Goal: Complete application form

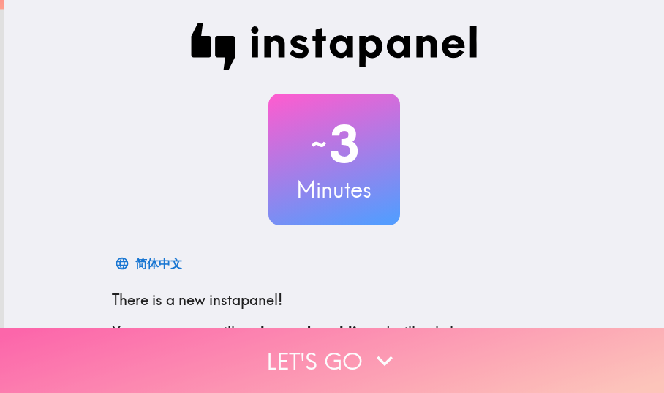
click at [336, 345] on button "Let's go" at bounding box center [332, 360] width 664 height 65
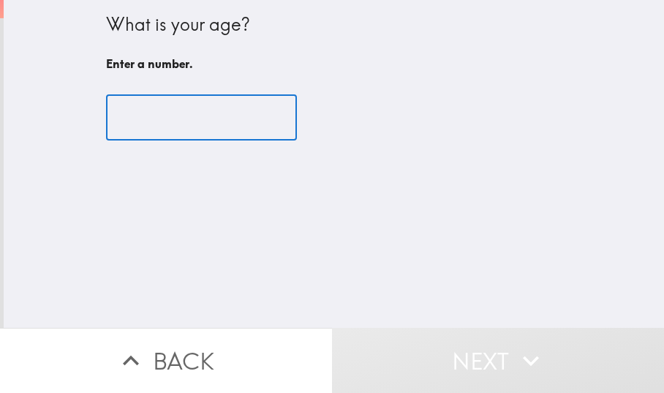
click at [140, 114] on input "number" at bounding box center [201, 117] width 191 height 45
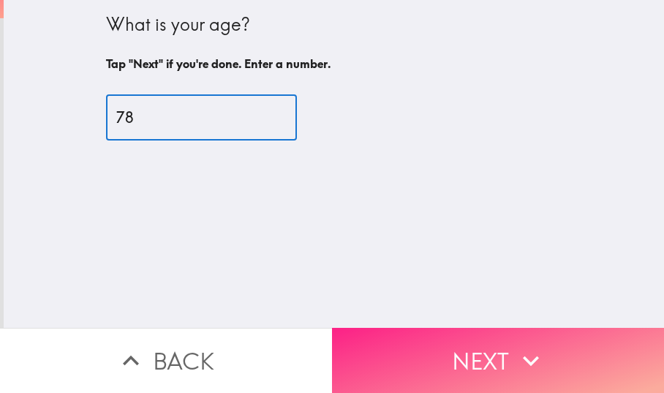
type input "78"
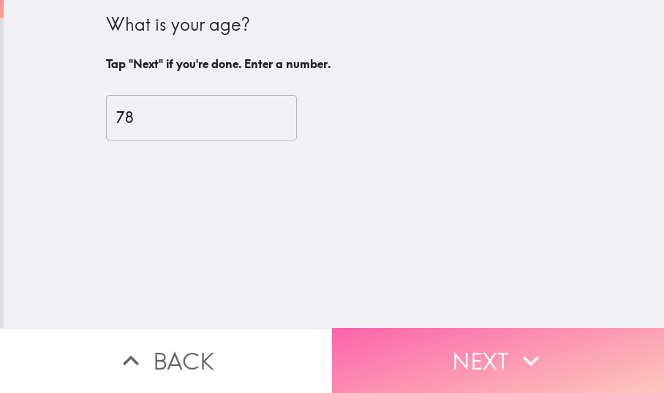
click at [401, 349] on button "Next" at bounding box center [498, 360] width 332 height 65
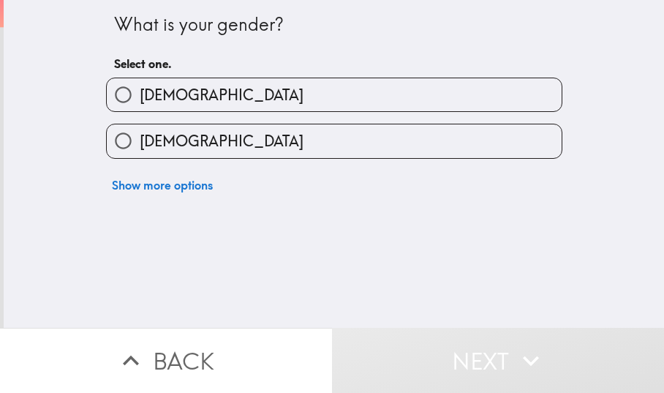
click at [107, 93] on input "[DEMOGRAPHIC_DATA]" at bounding box center [123, 94] width 33 height 33
radio input "true"
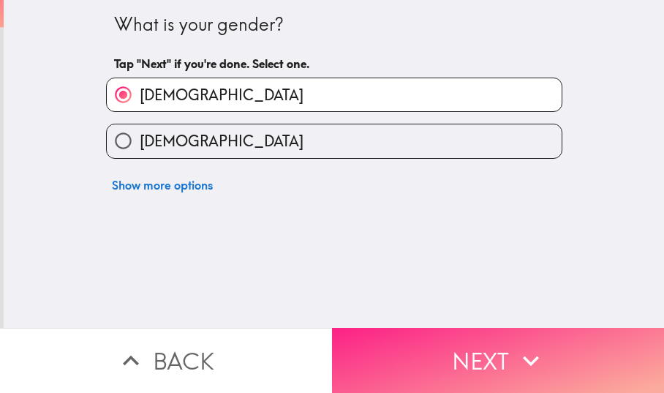
click at [377, 328] on button "Next" at bounding box center [498, 360] width 332 height 65
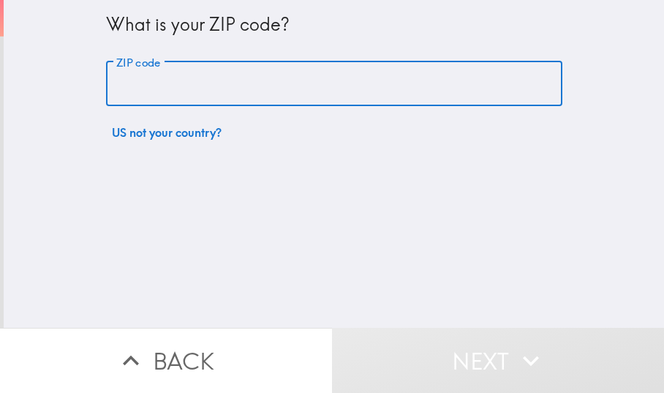
click at [108, 82] on input "ZIP code" at bounding box center [334, 83] width 456 height 45
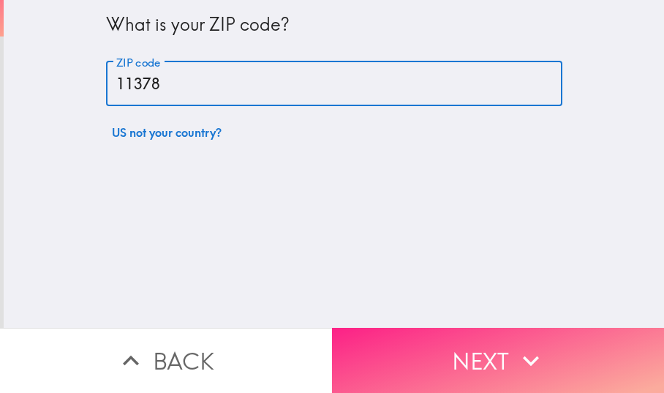
type input "11378"
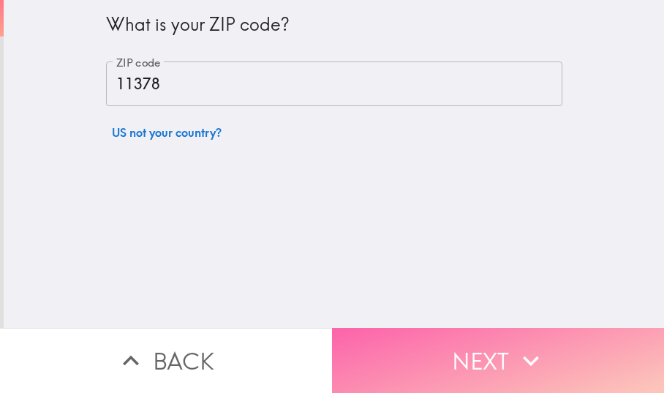
click at [405, 328] on button "Next" at bounding box center [498, 360] width 332 height 65
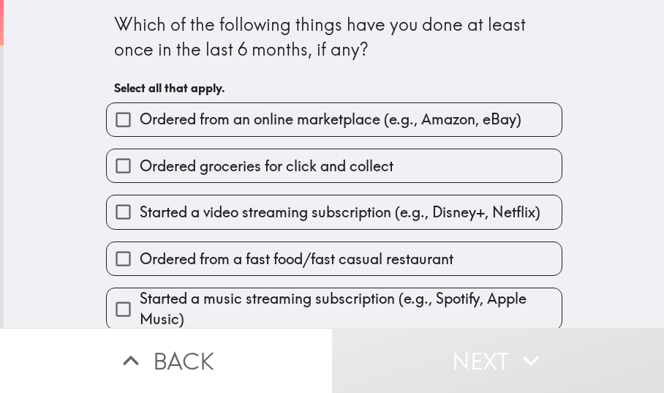
click at [107, 115] on input "Ordered from an online marketplace (e.g., Amazon, eBay)" at bounding box center [123, 119] width 33 height 33
checkbox input "true"
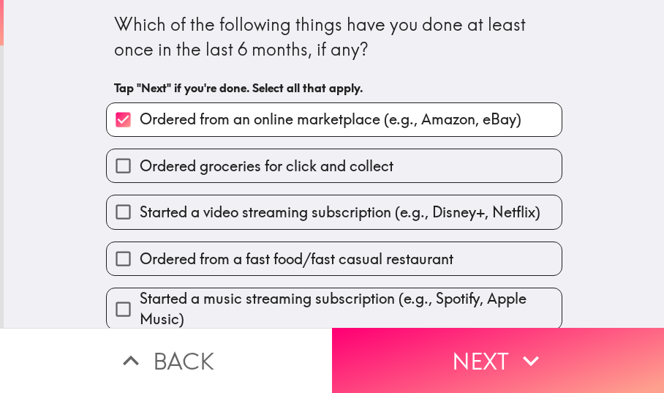
scroll to position [61, 0]
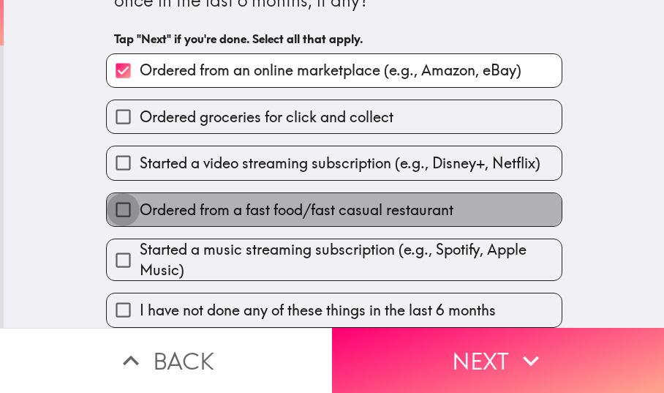
click at [113, 195] on input "Ordered from a fast food/fast casual restaurant" at bounding box center [123, 209] width 33 height 33
checkbox input "true"
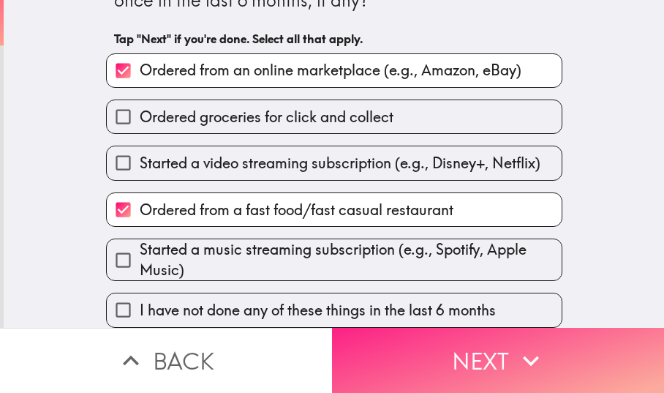
click at [385, 330] on button "Next" at bounding box center [498, 360] width 332 height 65
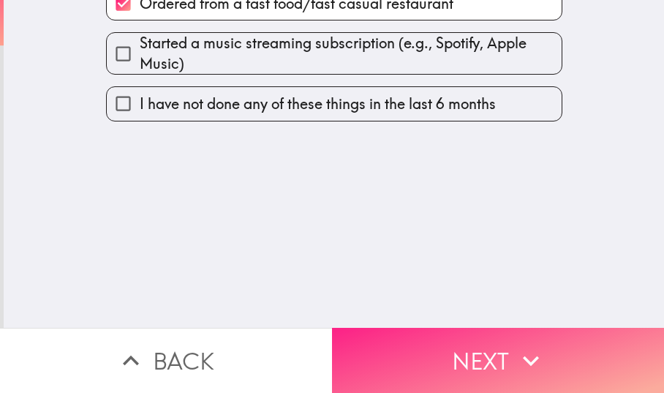
scroll to position [0, 0]
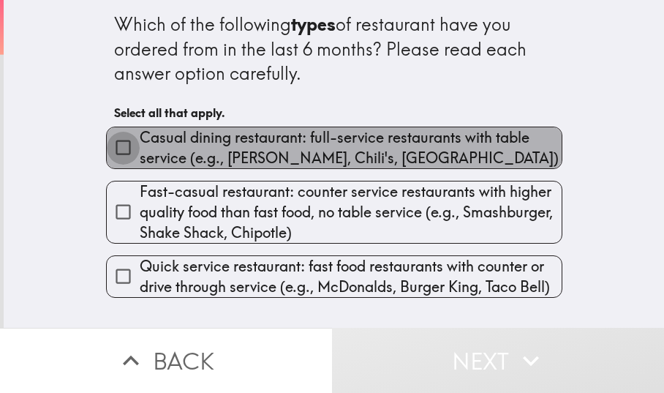
click at [107, 140] on input "Casual dining restaurant: full-service restaurants with table service (e.g., [P…" at bounding box center [123, 147] width 33 height 33
checkbox input "true"
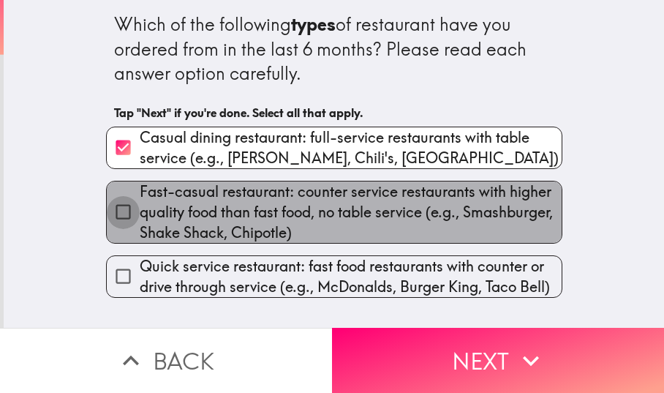
click at [109, 207] on input "Fast-casual restaurant: counter service restaurants with higher quality food th…" at bounding box center [123, 211] width 33 height 33
checkbox input "true"
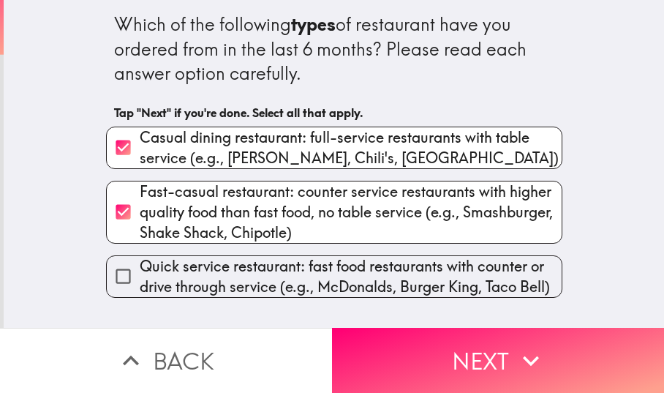
click at [111, 268] on input "Quick service restaurant: fast food restaurants with counter or drive through s…" at bounding box center [123, 276] width 33 height 33
checkbox input "true"
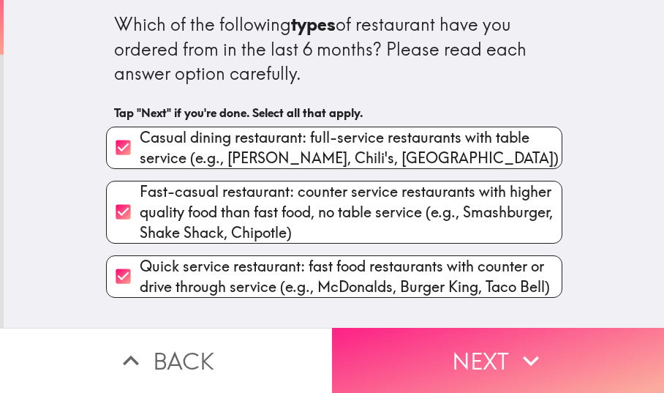
click at [359, 354] on button "Next" at bounding box center [498, 360] width 332 height 65
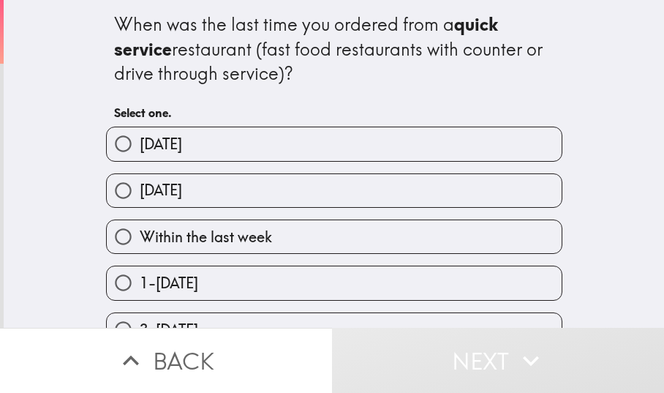
click at [110, 190] on input "[DATE]" at bounding box center [123, 190] width 33 height 33
radio input "true"
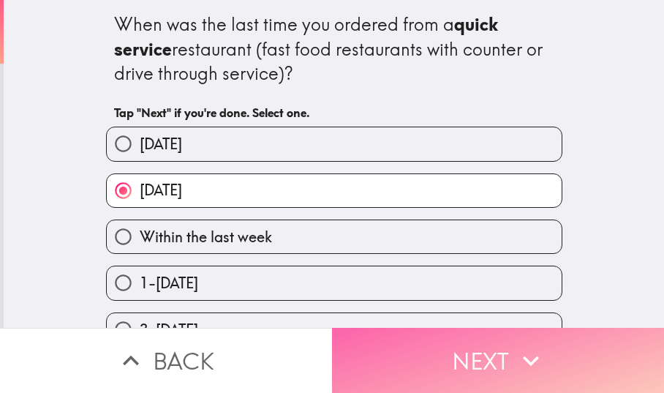
click at [362, 336] on button "Next" at bounding box center [498, 360] width 332 height 65
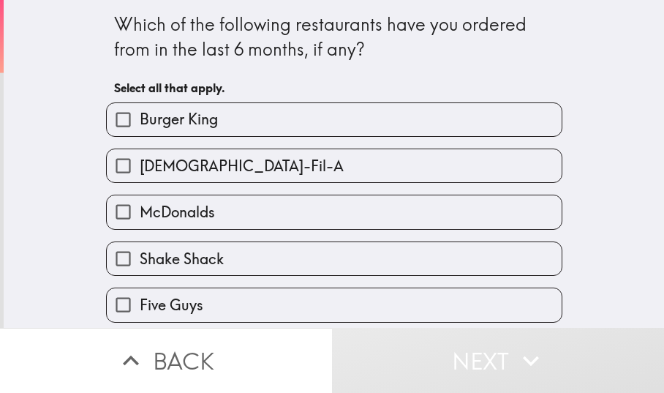
click at [115, 116] on input "Burger King" at bounding box center [123, 119] width 33 height 33
checkbox input "true"
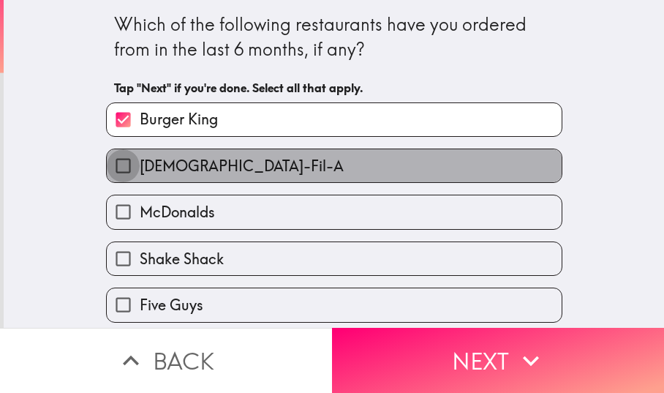
click at [110, 162] on input "[DEMOGRAPHIC_DATA]-Fil-A" at bounding box center [123, 165] width 33 height 33
checkbox input "true"
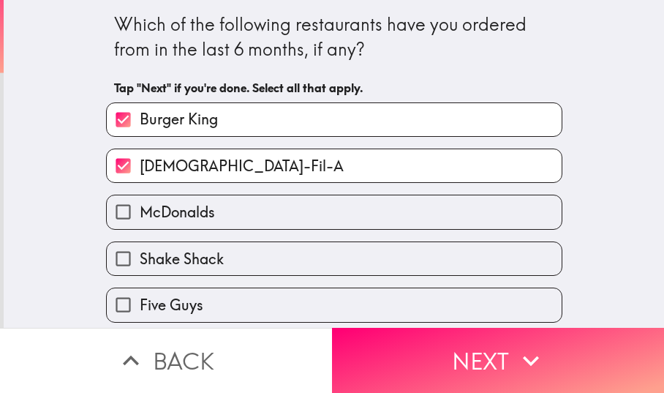
click at [110, 206] on input "McDonalds" at bounding box center [123, 211] width 33 height 33
checkbox input "true"
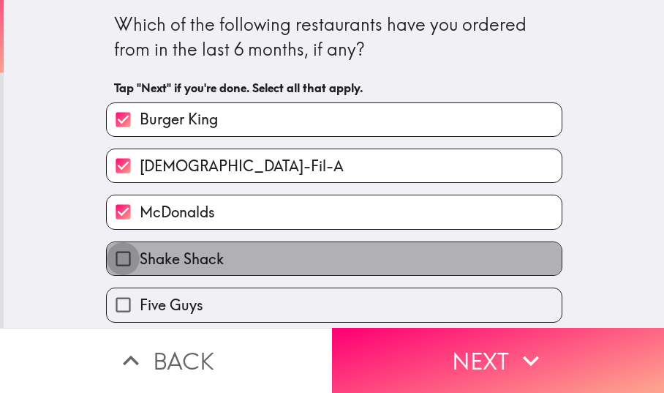
click at [107, 251] on input "Shake Shack" at bounding box center [123, 258] width 33 height 33
checkbox input "true"
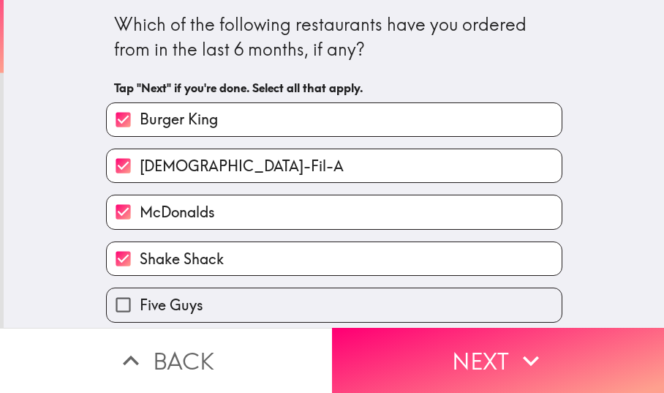
scroll to position [73, 0]
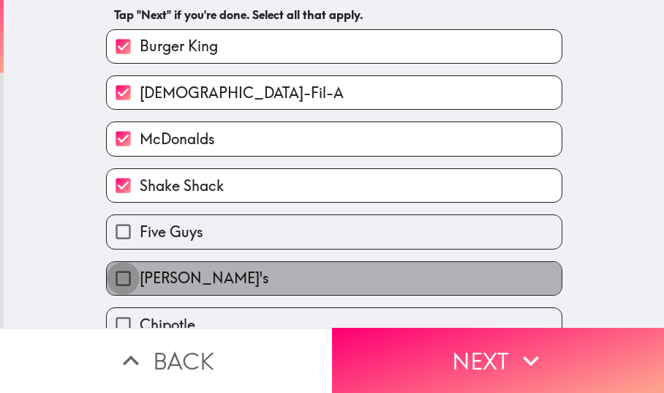
click at [107, 277] on input "[PERSON_NAME]'s" at bounding box center [123, 278] width 33 height 33
checkbox input "true"
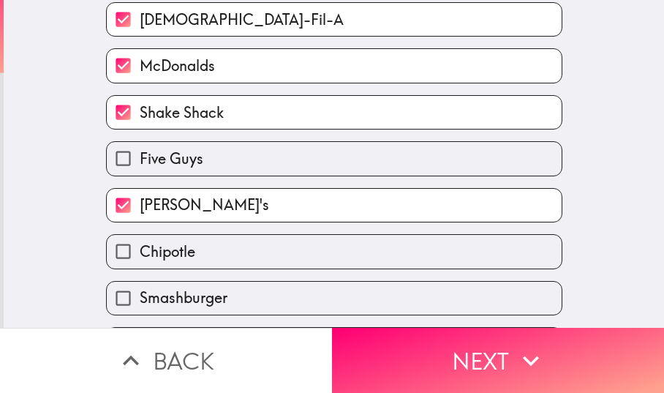
scroll to position [192, 0]
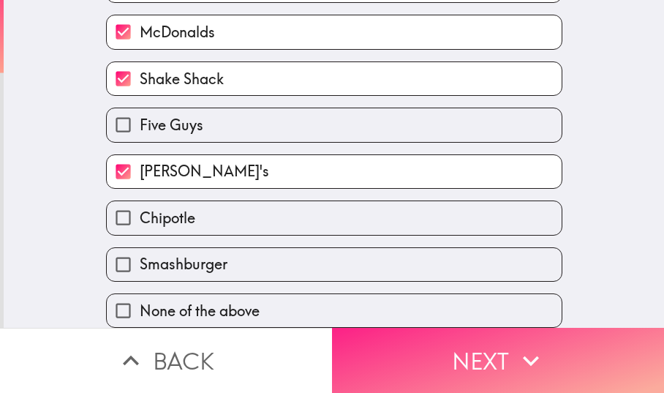
click at [379, 343] on button "Next" at bounding box center [498, 360] width 332 height 65
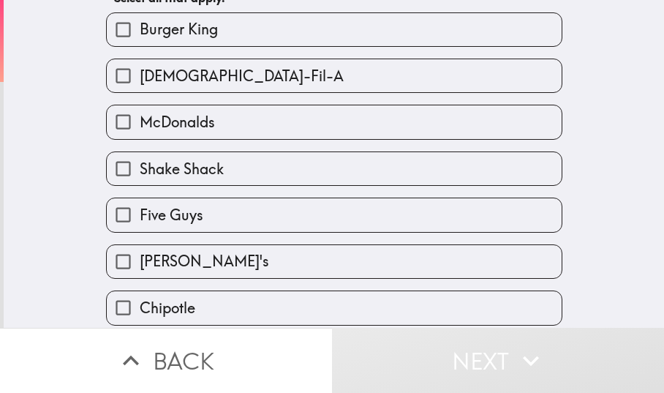
scroll to position [67, 0]
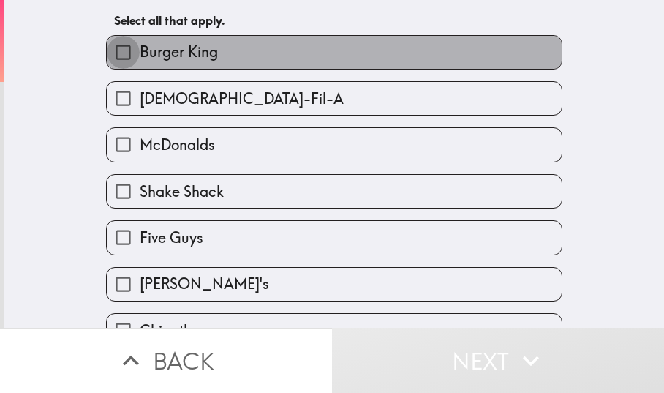
click at [107, 48] on input "Burger King" at bounding box center [123, 52] width 33 height 33
checkbox input "true"
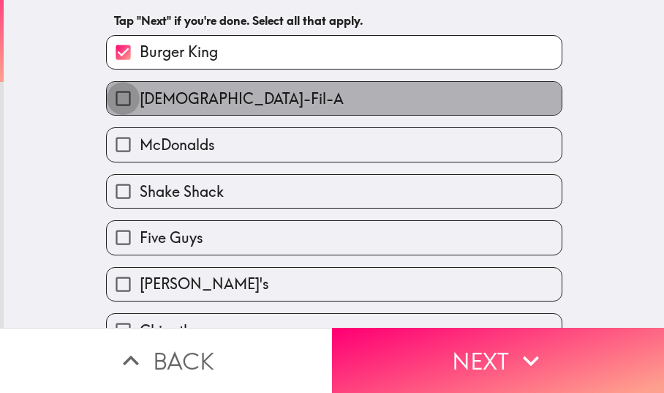
click at [107, 95] on input "[DEMOGRAPHIC_DATA]-Fil-A" at bounding box center [123, 98] width 33 height 33
checkbox input "true"
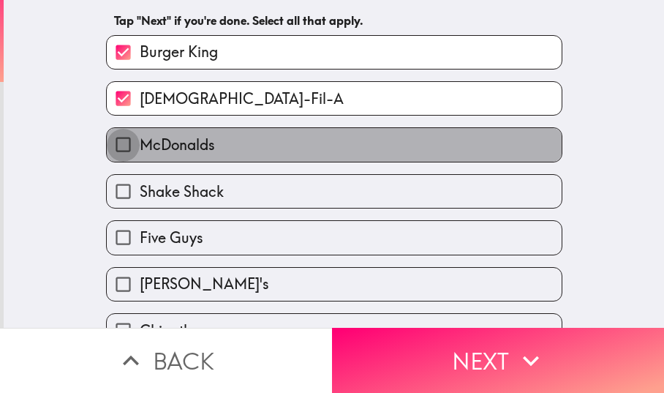
click at [111, 141] on input "McDonalds" at bounding box center [123, 144] width 33 height 33
checkbox input "true"
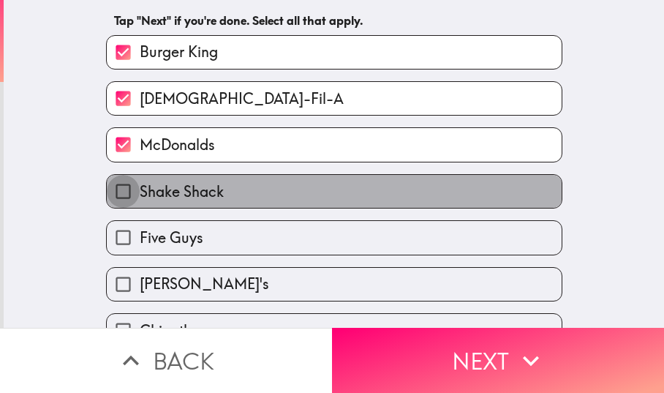
click at [109, 181] on input "Shake Shack" at bounding box center [123, 191] width 33 height 33
checkbox input "true"
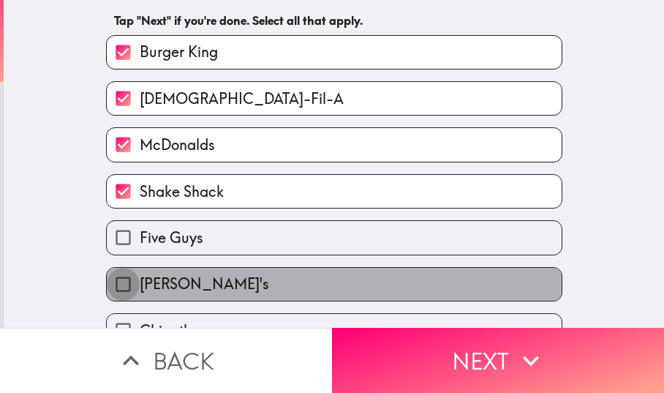
click at [107, 287] on input "[PERSON_NAME]'s" at bounding box center [123, 284] width 33 height 33
checkbox input "true"
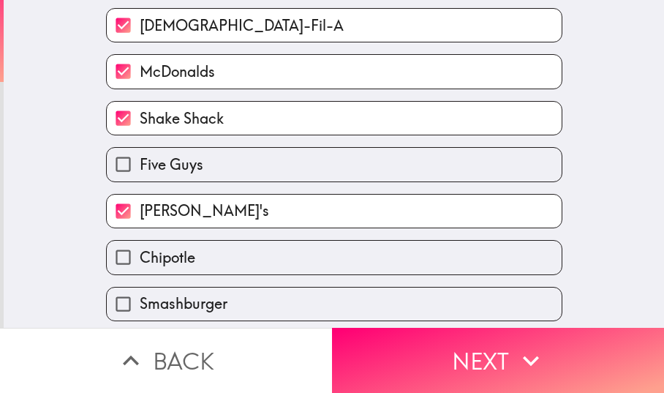
scroll to position [192, 0]
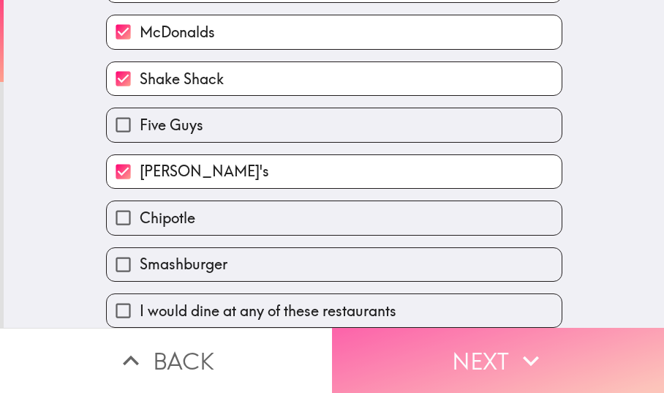
click at [407, 341] on button "Next" at bounding box center [498, 360] width 332 height 65
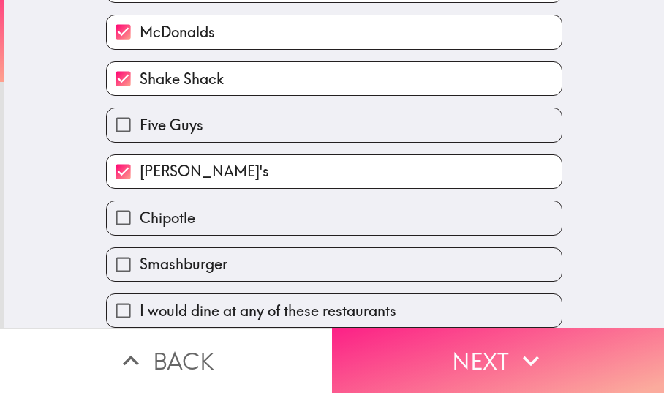
scroll to position [90, 0]
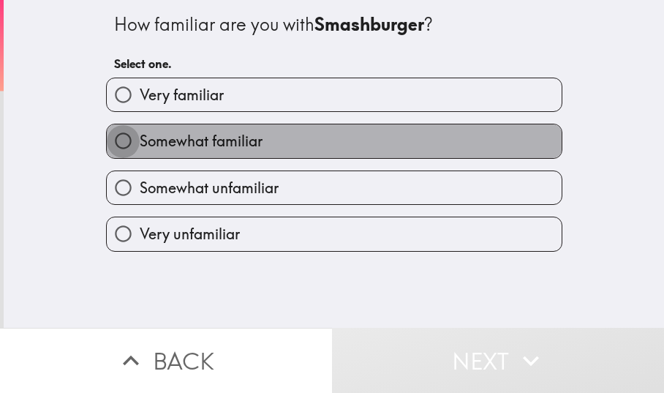
click at [107, 137] on input "Somewhat familiar" at bounding box center [123, 140] width 33 height 33
radio input "true"
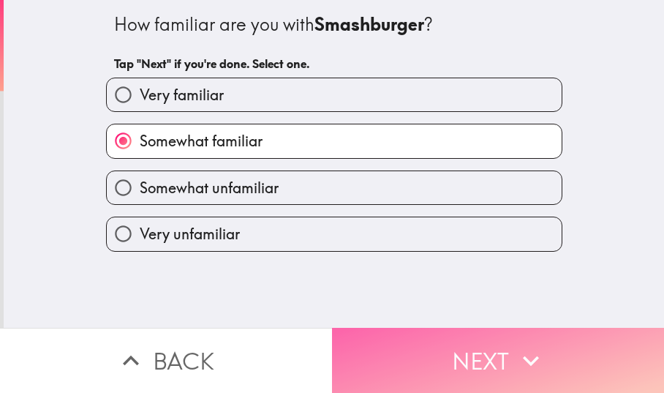
click at [407, 350] on button "Next" at bounding box center [498, 360] width 332 height 65
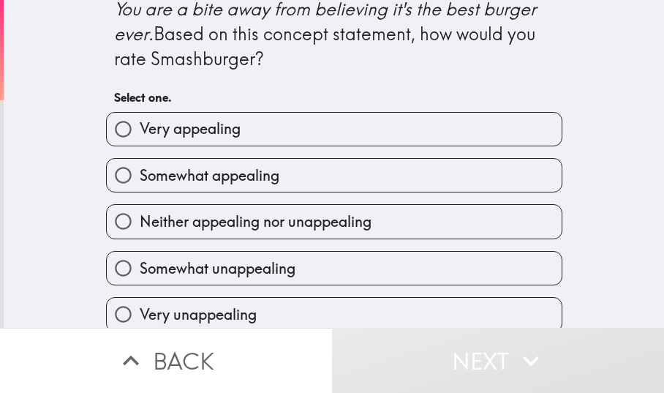
scroll to position [686, 0]
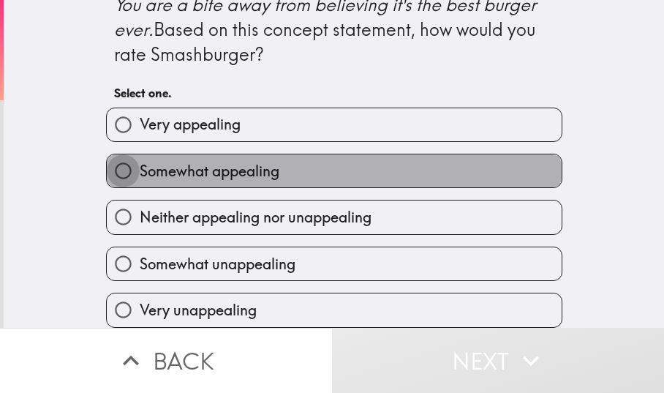
click at [107, 187] on input "Somewhat appealing" at bounding box center [123, 170] width 33 height 33
radio input "true"
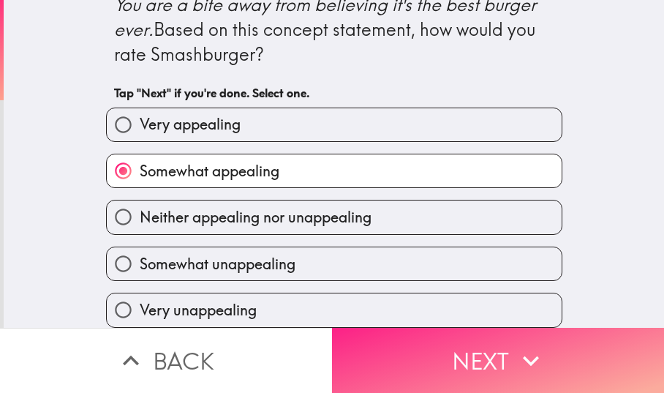
click at [384, 336] on button "Next" at bounding box center [498, 360] width 332 height 65
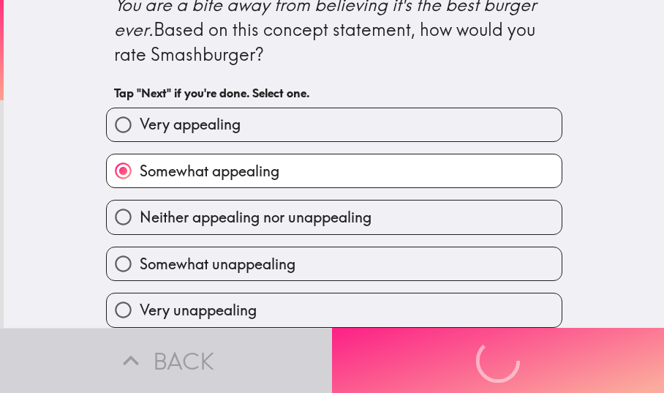
scroll to position [0, 0]
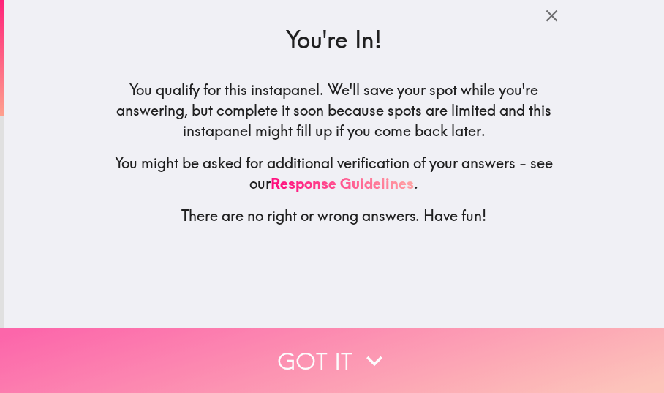
click at [384, 344] on icon "button" at bounding box center [374, 360] width 32 height 32
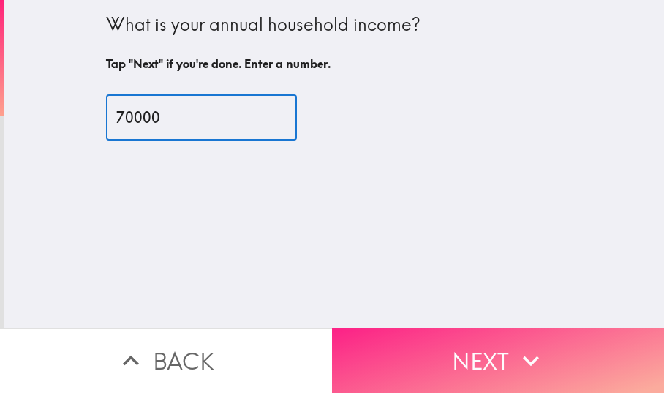
type input "70000"
click at [368, 341] on button "Next" at bounding box center [498, 360] width 332 height 65
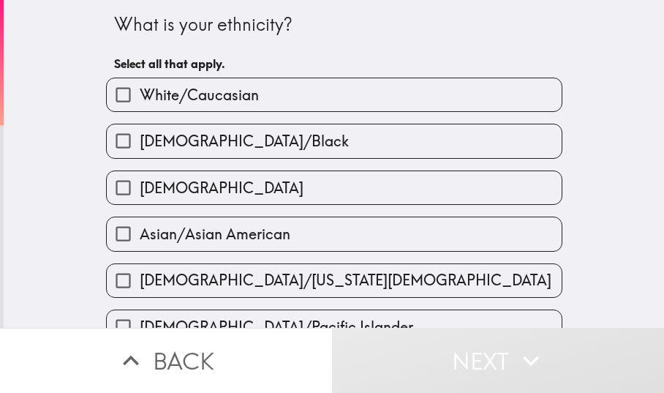
click at [107, 88] on input "White/Caucasian" at bounding box center [123, 94] width 33 height 33
checkbox input "true"
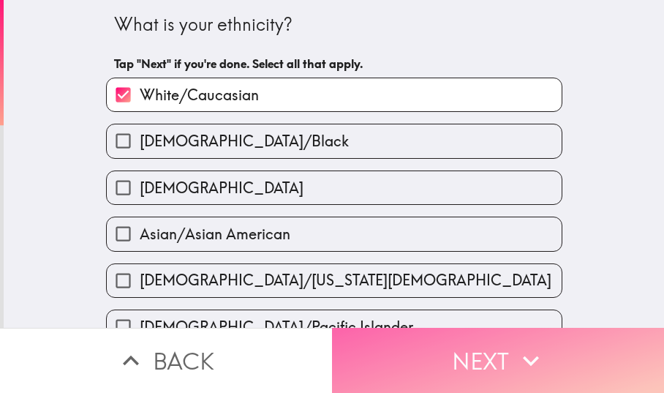
click at [422, 351] on button "Next" at bounding box center [498, 360] width 332 height 65
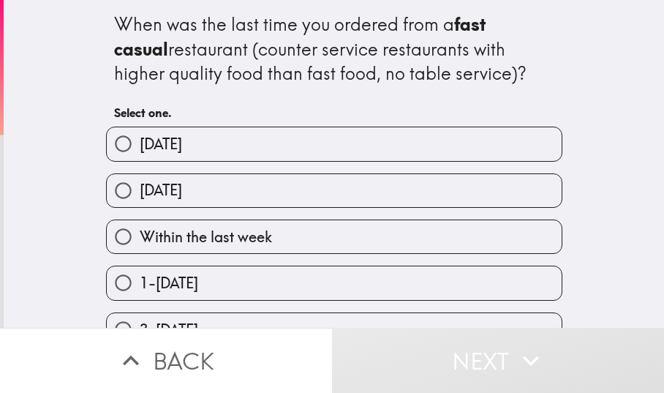
click at [117, 186] on input "[DATE]" at bounding box center [123, 190] width 33 height 33
radio input "true"
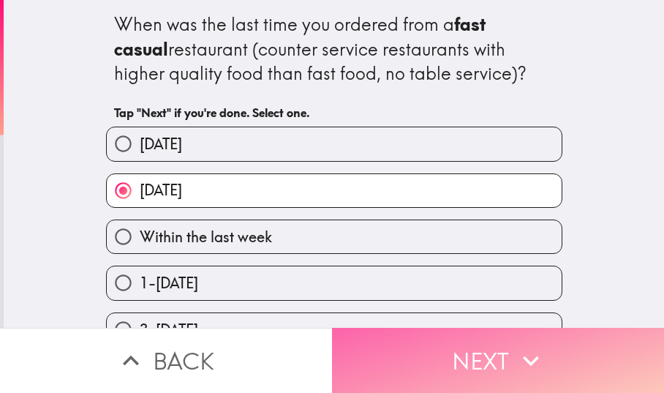
click at [405, 353] on button "Next" at bounding box center [498, 360] width 332 height 65
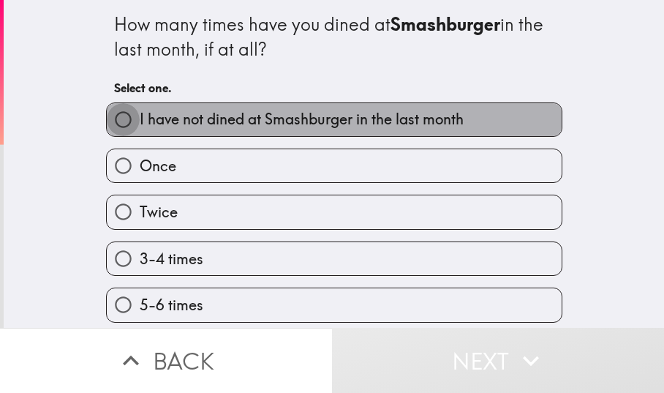
click at [113, 118] on input "I have not dined at Smashburger in the last month" at bounding box center [123, 119] width 33 height 33
radio input "true"
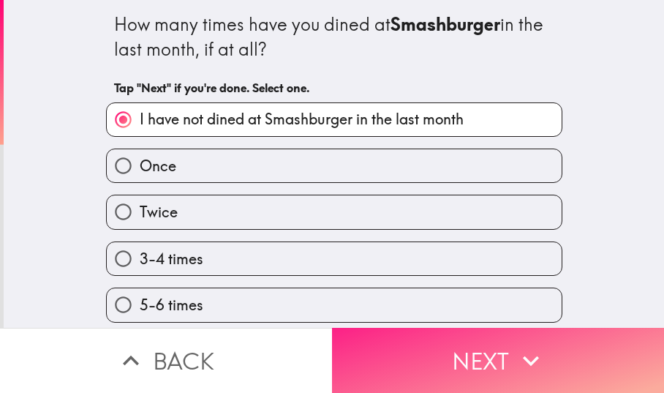
click at [375, 354] on button "Next" at bounding box center [498, 360] width 332 height 65
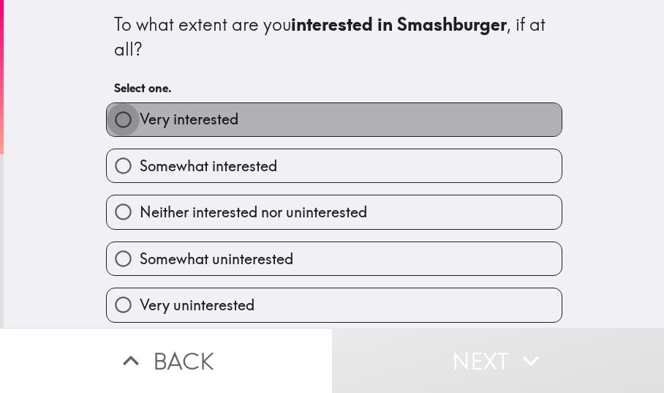
click at [107, 120] on input "Very interested" at bounding box center [123, 119] width 33 height 33
radio input "true"
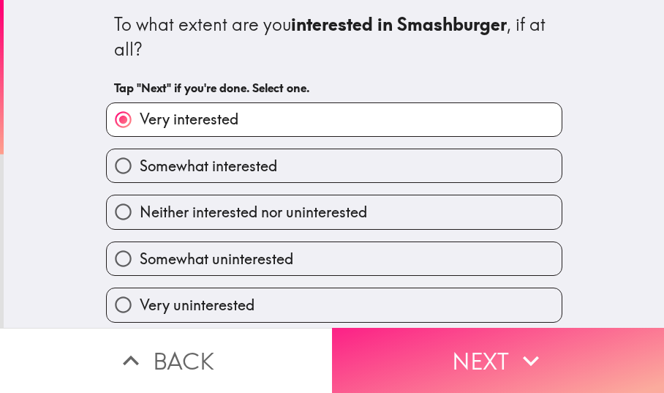
click at [334, 334] on button "Next" at bounding box center [498, 360] width 332 height 65
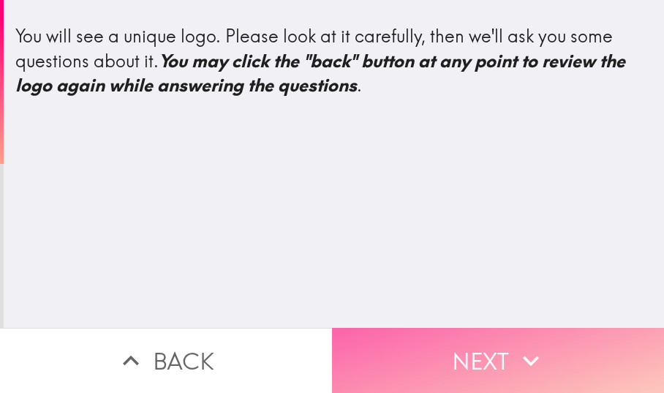
click at [341, 341] on button "Next" at bounding box center [498, 360] width 332 height 65
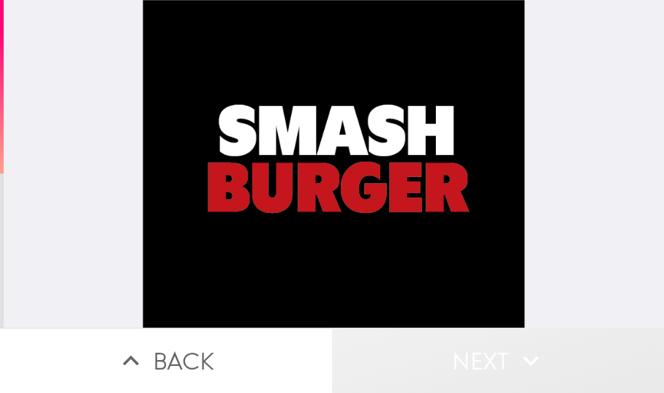
click at [469, 347] on button "Next" at bounding box center [498, 360] width 332 height 65
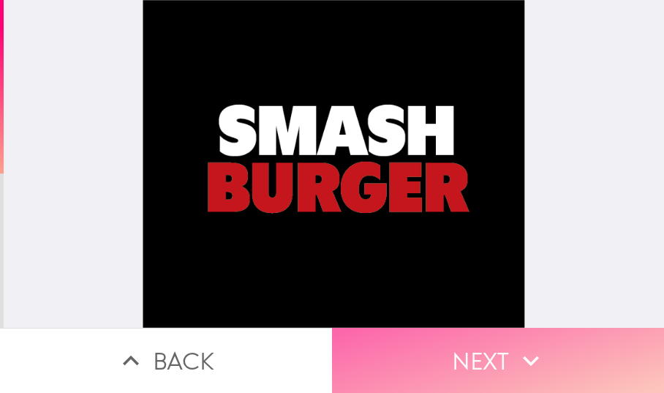
click at [469, 347] on button "Next" at bounding box center [498, 360] width 332 height 65
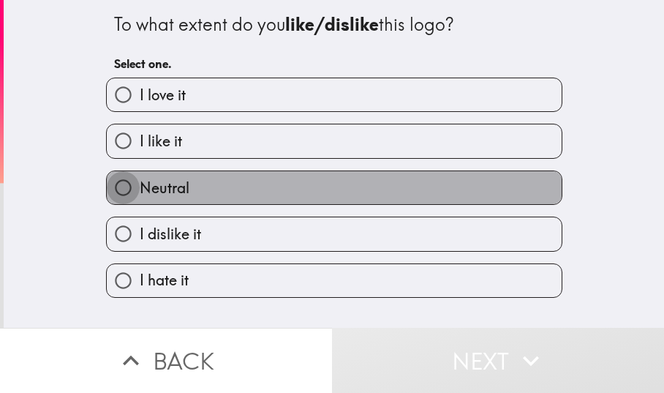
click at [107, 186] on input "Neutral" at bounding box center [123, 187] width 33 height 33
radio input "true"
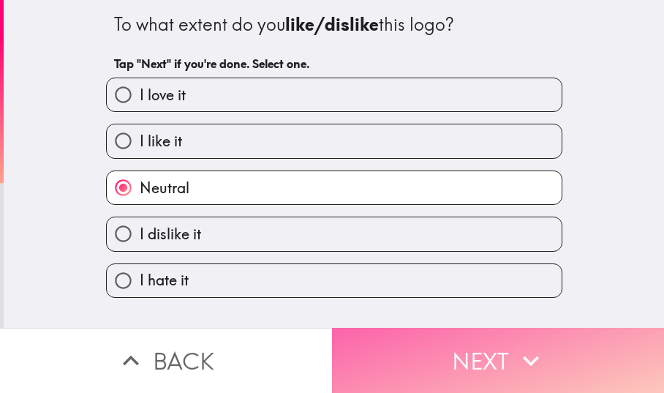
click at [403, 347] on button "Next" at bounding box center [498, 360] width 332 height 65
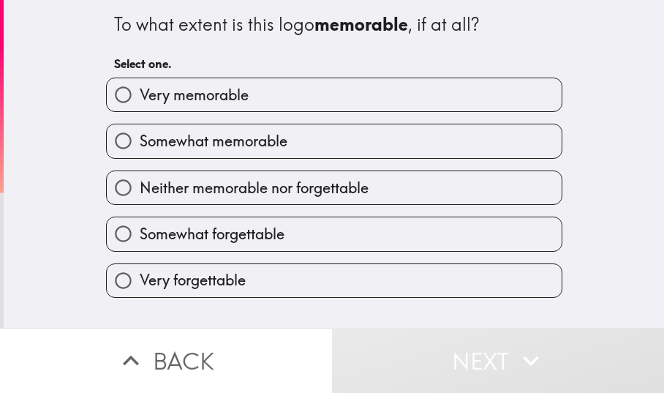
click at [110, 181] on input "Neither memorable nor forgettable" at bounding box center [123, 187] width 33 height 33
radio input "true"
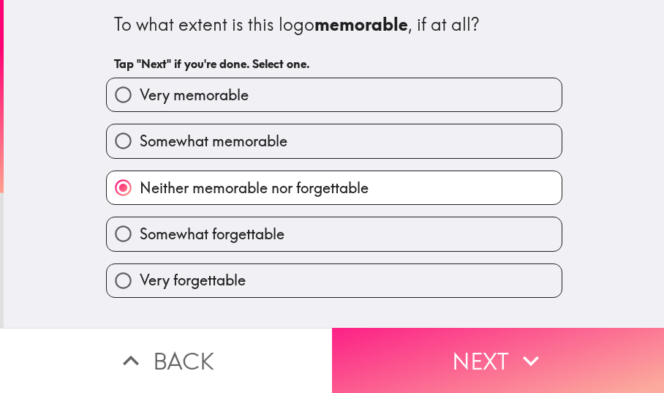
click at [418, 329] on button "Next" at bounding box center [498, 360] width 332 height 65
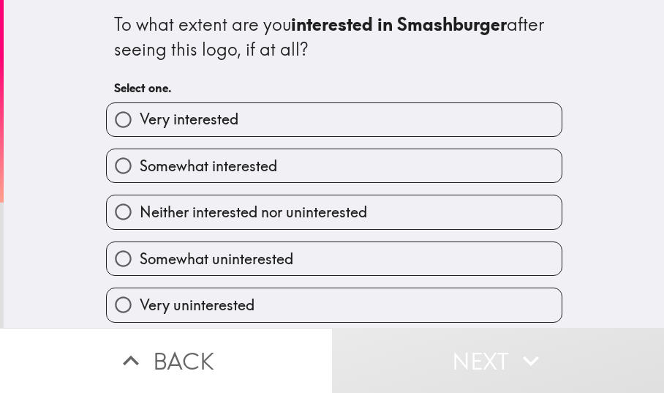
click at [110, 162] on input "Somewhat interested" at bounding box center [123, 165] width 33 height 33
radio input "true"
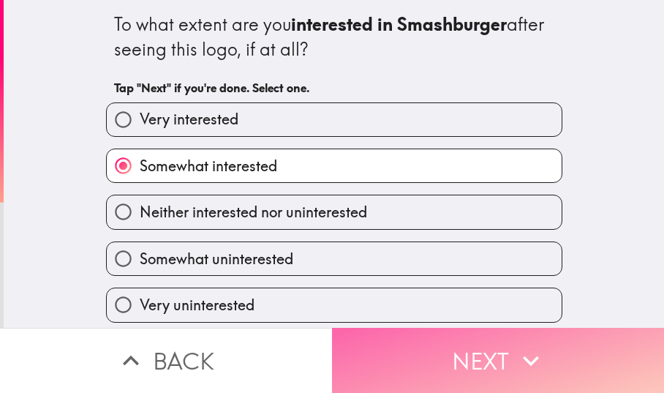
click at [370, 341] on button "Next" at bounding box center [498, 360] width 332 height 65
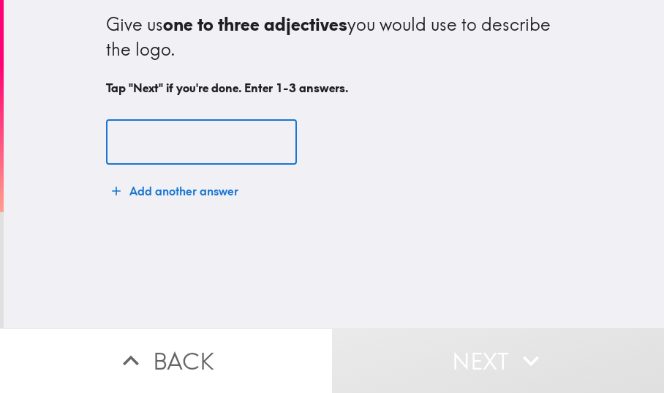
click at [121, 138] on input "text" at bounding box center [201, 142] width 191 height 45
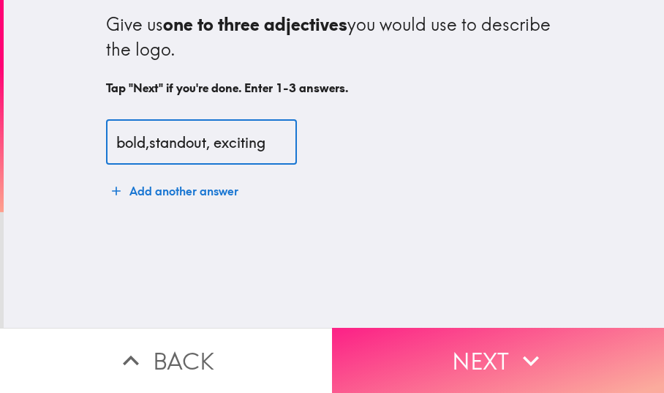
type input "bold,standout, exciting"
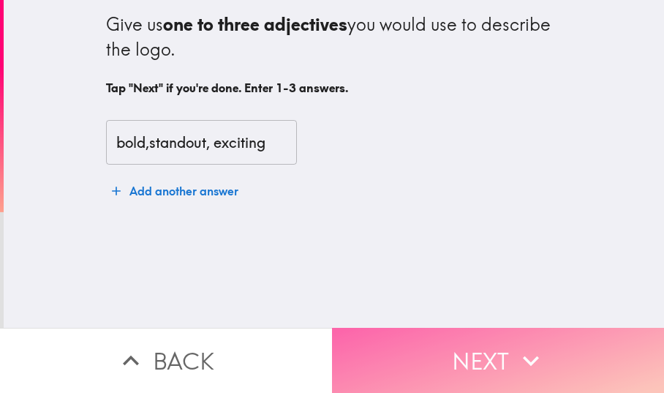
click at [383, 361] on button "Next" at bounding box center [498, 360] width 332 height 65
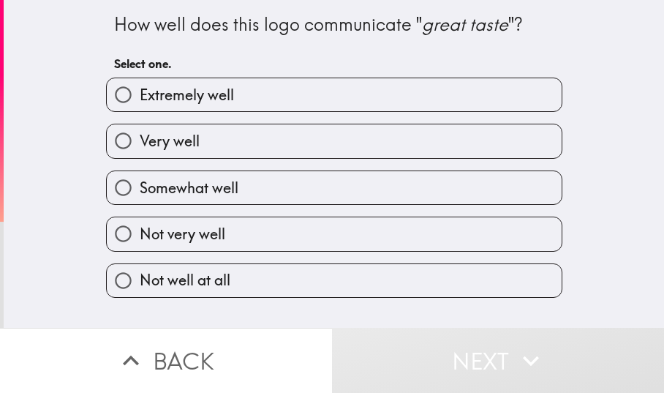
click at [113, 227] on input "Not very well" at bounding box center [123, 233] width 33 height 33
radio input "true"
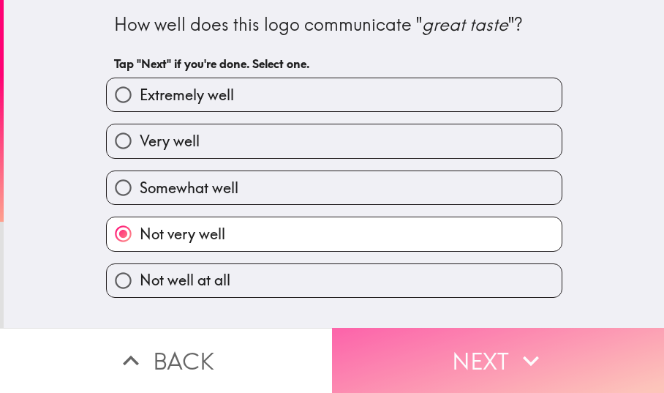
click at [417, 334] on button "Next" at bounding box center [498, 360] width 332 height 65
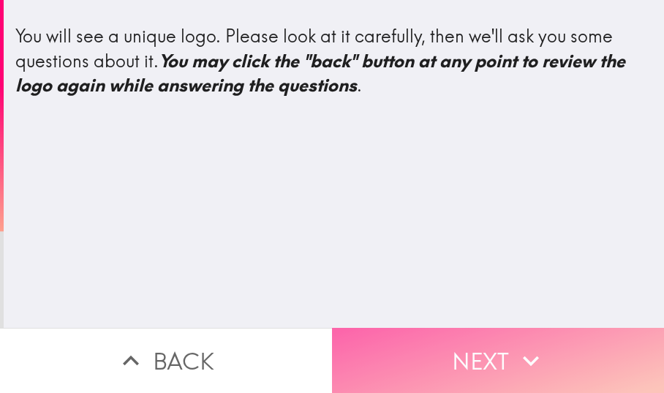
click at [412, 341] on button "Next" at bounding box center [498, 360] width 332 height 65
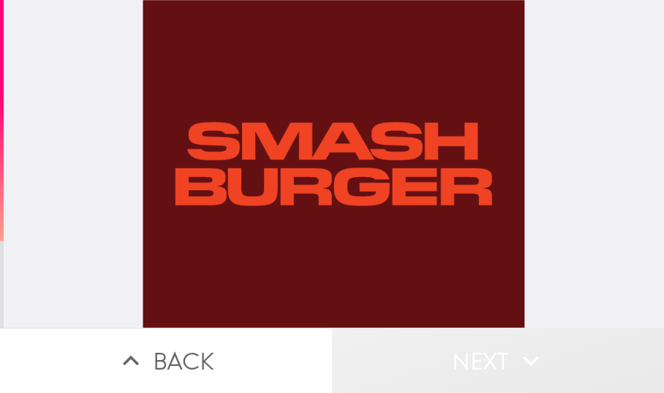
click at [479, 345] on button "Next" at bounding box center [498, 360] width 332 height 65
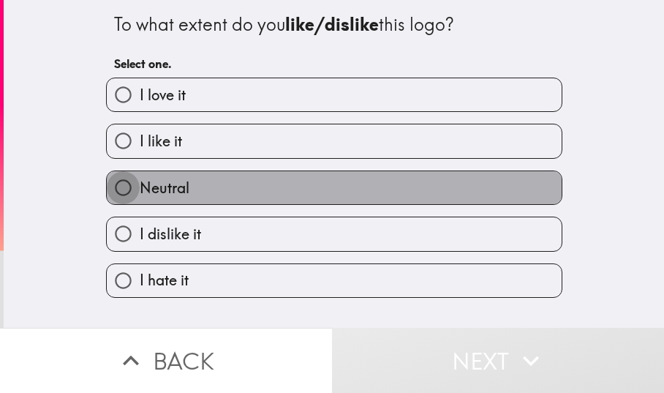
click at [110, 184] on input "Neutral" at bounding box center [123, 187] width 33 height 33
radio input "true"
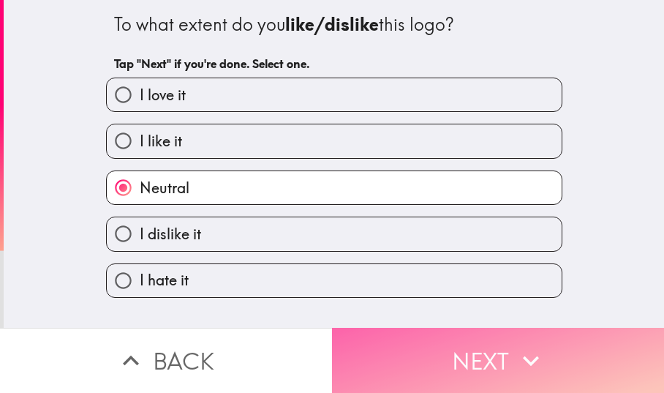
click at [411, 352] on button "Next" at bounding box center [498, 360] width 332 height 65
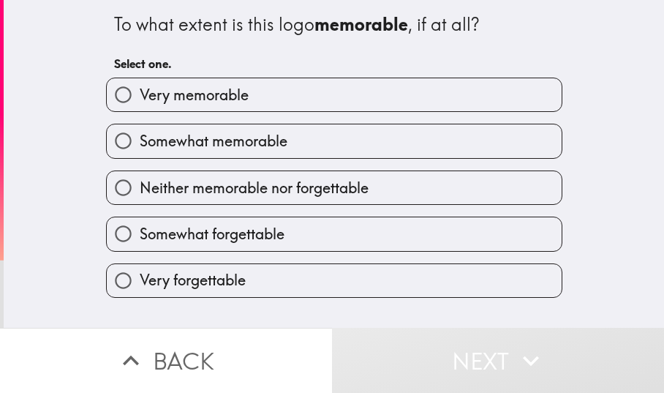
click at [107, 180] on input "Neither memorable nor forgettable" at bounding box center [123, 187] width 33 height 33
radio input "true"
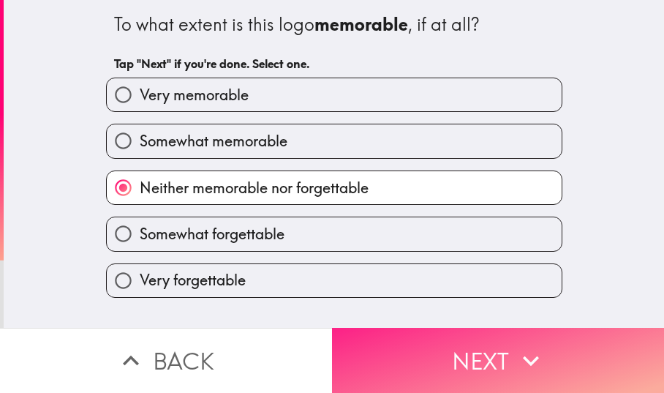
click at [371, 328] on button "Next" at bounding box center [498, 360] width 332 height 65
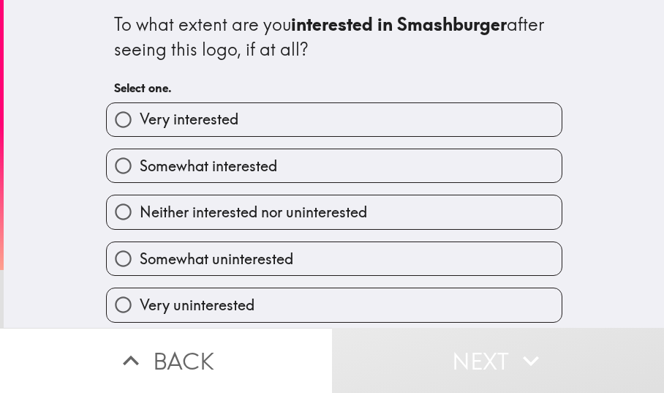
click at [113, 158] on input "Somewhat interested" at bounding box center [123, 165] width 33 height 33
radio input "true"
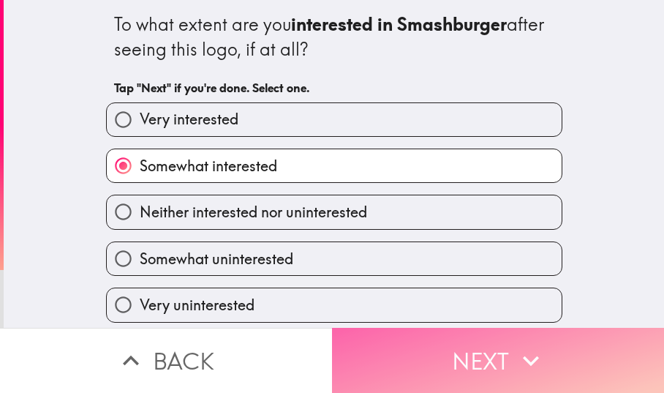
click at [402, 344] on button "Next" at bounding box center [498, 360] width 332 height 65
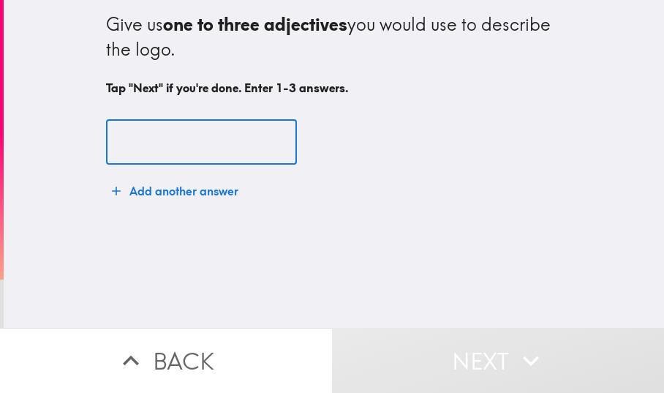
click at [109, 134] on input "text" at bounding box center [201, 142] width 191 height 45
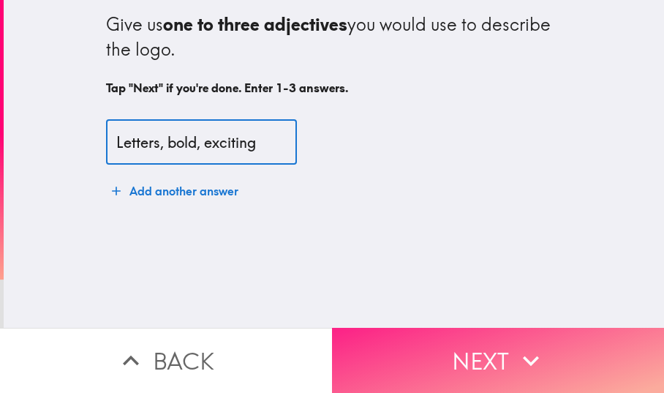
type input "Letters, bold, exciting"
click at [497, 350] on button "Next" at bounding box center [498, 360] width 332 height 65
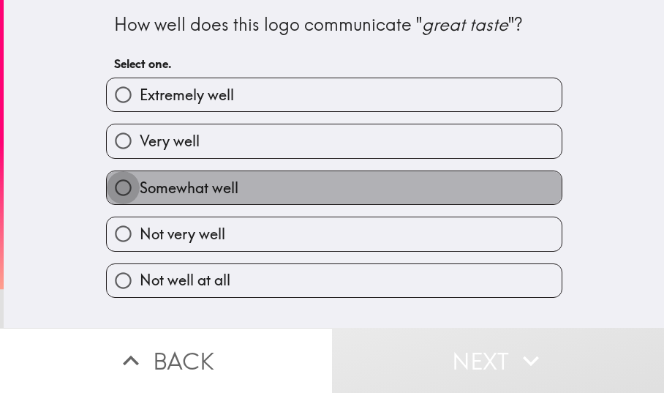
click at [113, 182] on input "Somewhat well" at bounding box center [123, 187] width 33 height 33
radio input "true"
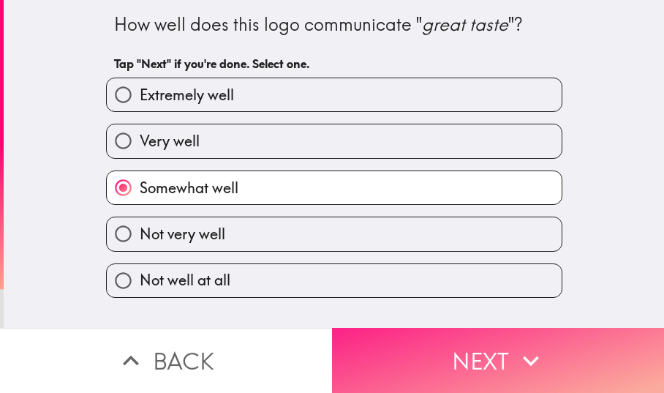
click at [391, 340] on button "Next" at bounding box center [498, 360] width 332 height 65
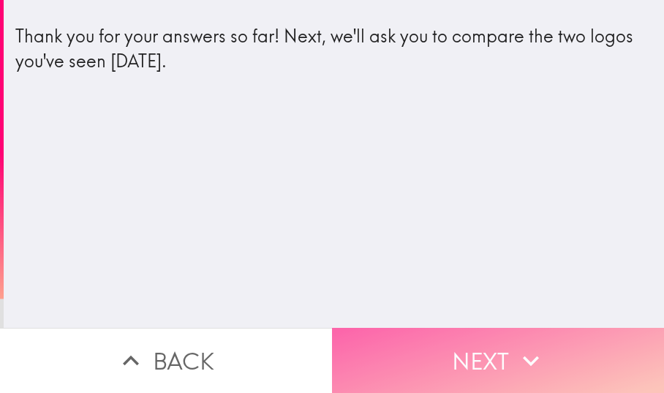
click at [396, 358] on button "Next" at bounding box center [498, 360] width 332 height 65
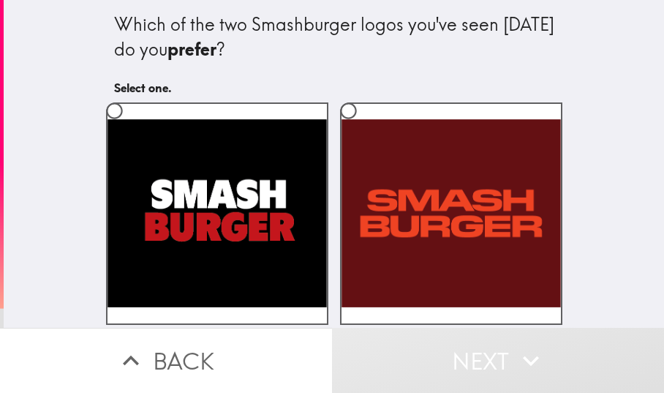
click at [486, 349] on button "Next" at bounding box center [498, 360] width 332 height 65
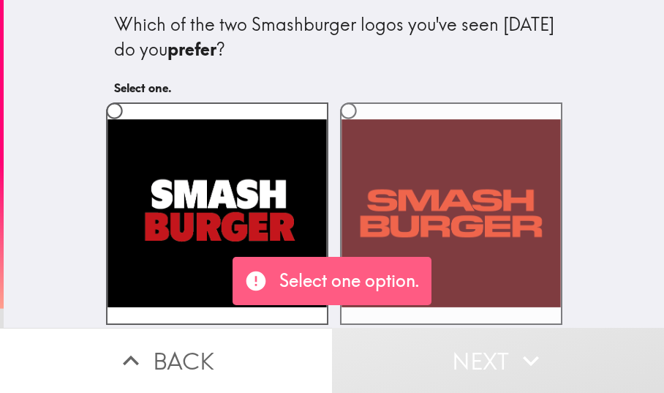
click at [461, 269] on label at bounding box center [451, 213] width 222 height 222
click at [365, 127] on input "radio" at bounding box center [348, 110] width 33 height 33
radio input "true"
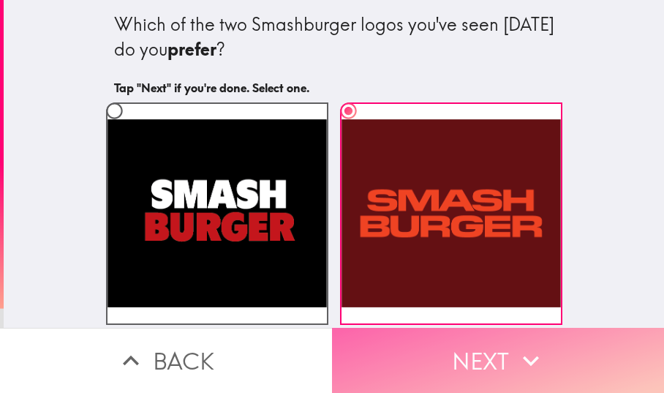
click at [466, 351] on button "Next" at bounding box center [498, 360] width 332 height 65
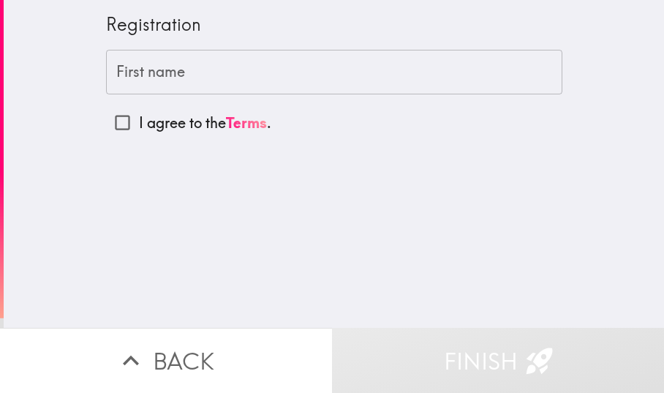
click at [117, 67] on input "First name" at bounding box center [334, 72] width 456 height 45
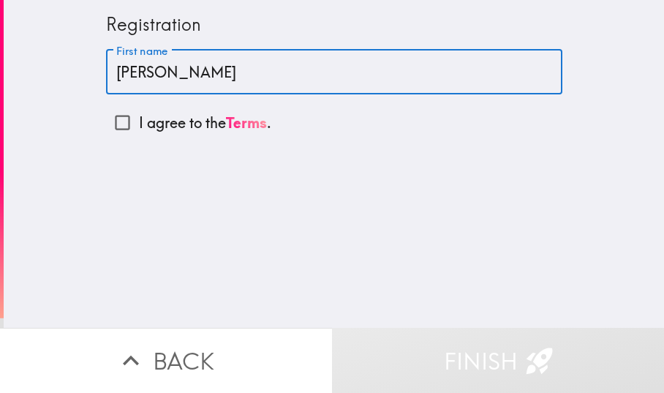
type input "[PERSON_NAME]"
click at [106, 115] on input "I agree to the Terms ." at bounding box center [122, 122] width 33 height 33
checkbox input "true"
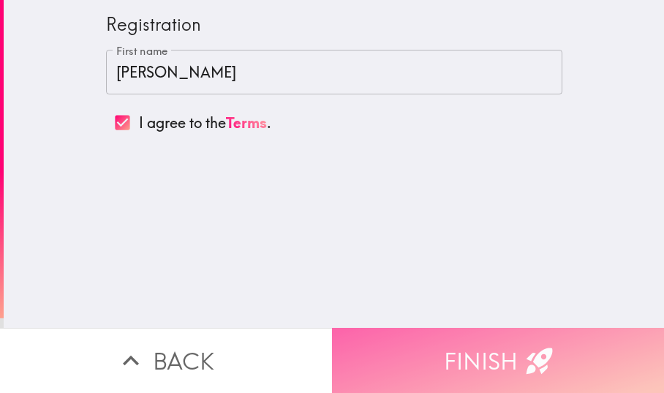
click at [409, 348] on button "Finish" at bounding box center [498, 360] width 332 height 65
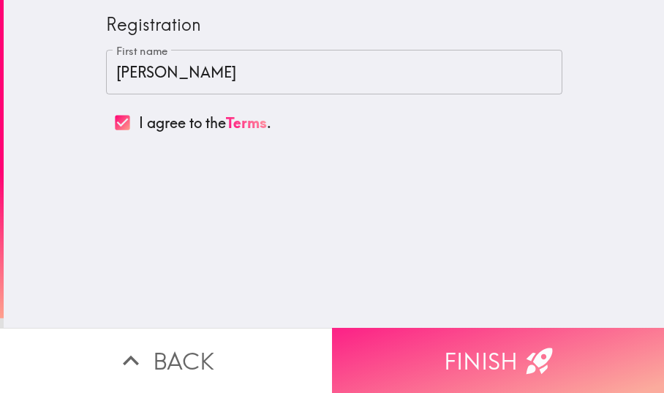
click at [341, 337] on button "Finish" at bounding box center [498, 360] width 332 height 65
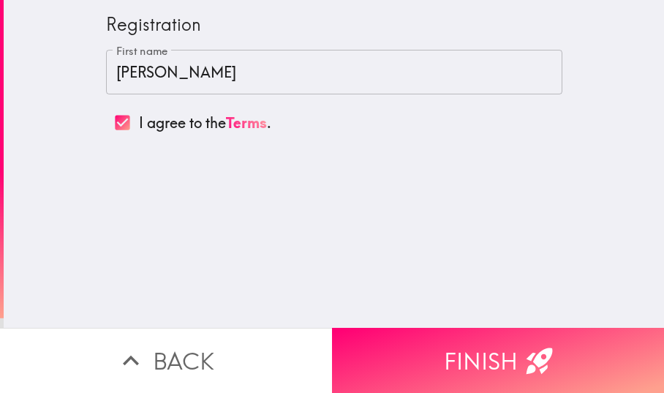
click at [134, 73] on input "[PERSON_NAME]" at bounding box center [334, 72] width 456 height 45
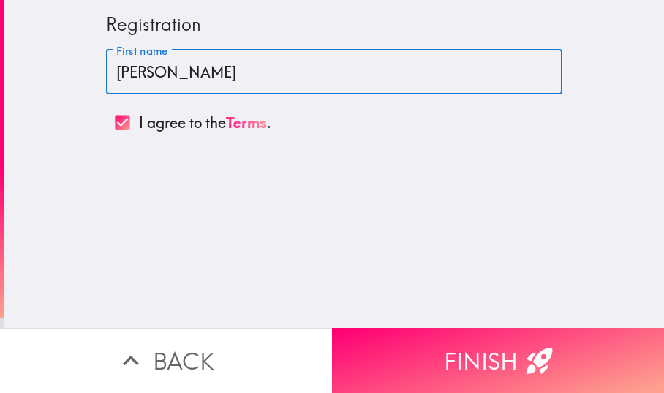
type input "[PERSON_NAME]"
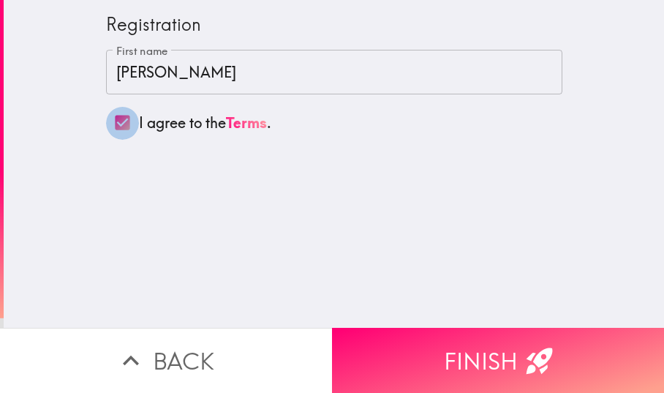
click at [110, 123] on input "I agree to the Terms ." at bounding box center [122, 122] width 33 height 33
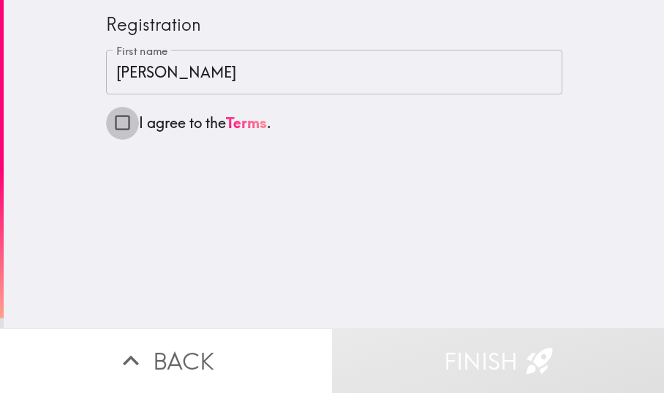
click at [110, 123] on input "I agree to the Terms ." at bounding box center [122, 122] width 33 height 33
checkbox input "true"
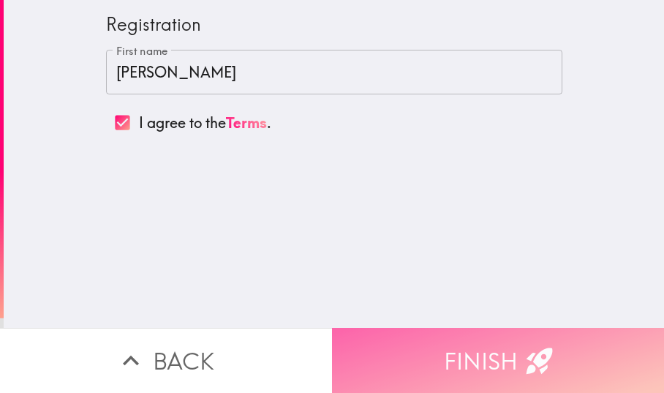
click at [357, 332] on button "Finish" at bounding box center [498, 360] width 332 height 65
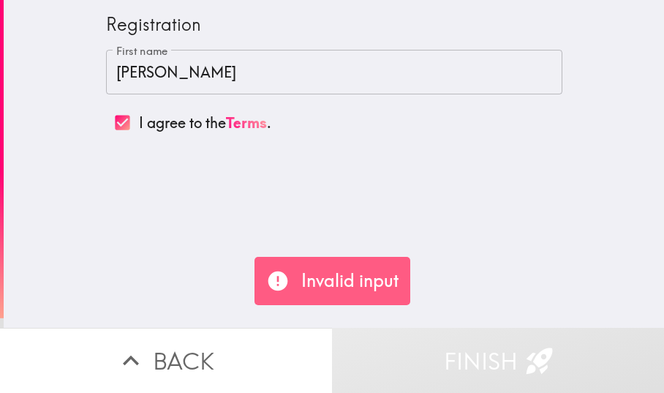
click at [107, 124] on input "I agree to the Terms ." at bounding box center [122, 122] width 33 height 33
click at [327, 290] on p "Invalid input" at bounding box center [349, 280] width 97 height 25
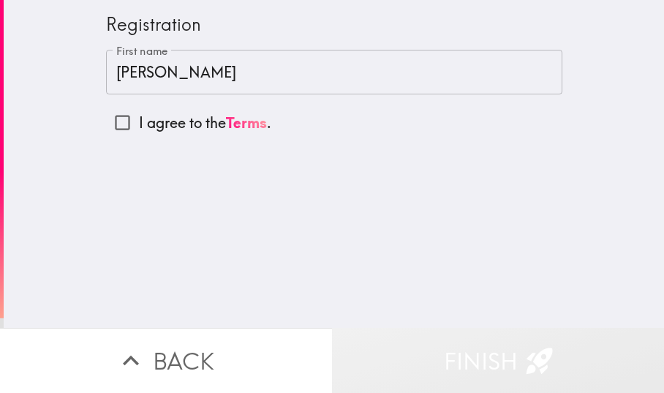
click at [397, 353] on button "Finish" at bounding box center [498, 360] width 332 height 65
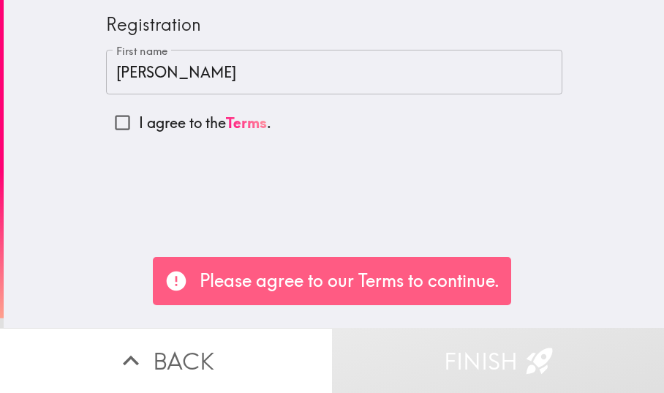
click at [110, 120] on input "I agree to the Terms ." at bounding box center [122, 122] width 33 height 33
checkbox input "true"
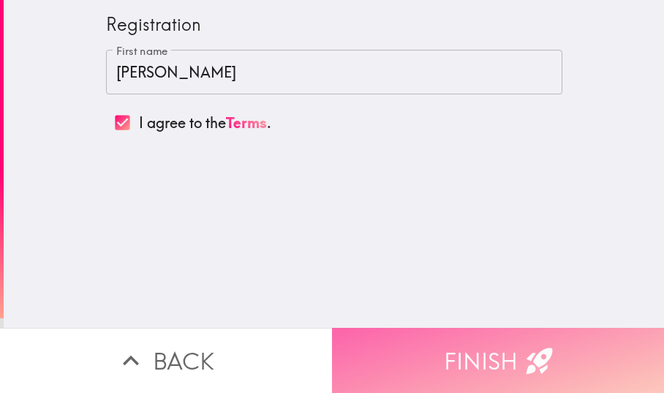
click at [368, 344] on button "Finish" at bounding box center [498, 360] width 332 height 65
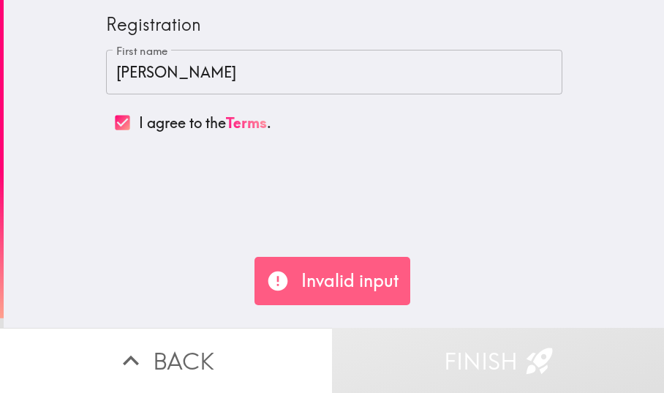
click at [363, 290] on p "Invalid input" at bounding box center [349, 280] width 97 height 25
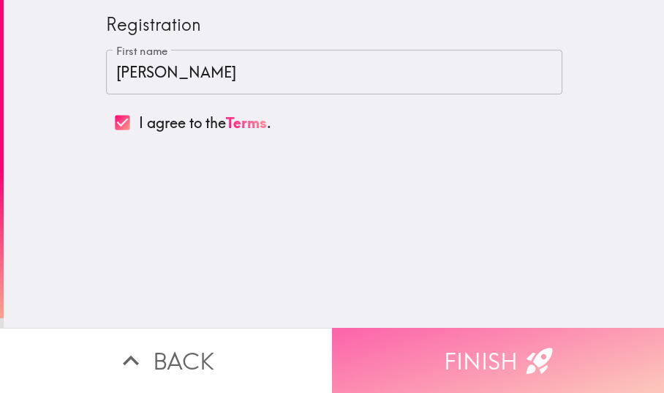
click at [384, 360] on button "Finish" at bounding box center [498, 360] width 332 height 65
click at [436, 363] on button "Finish" at bounding box center [498, 360] width 332 height 65
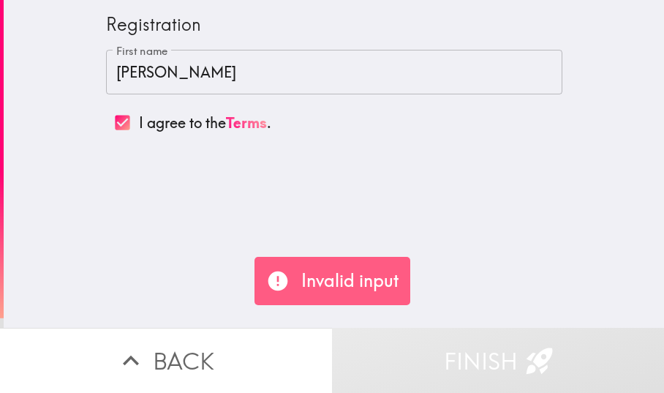
click at [415, 350] on button "Finish" at bounding box center [498, 360] width 332 height 65
click at [365, 289] on p "Invalid input" at bounding box center [349, 280] width 97 height 25
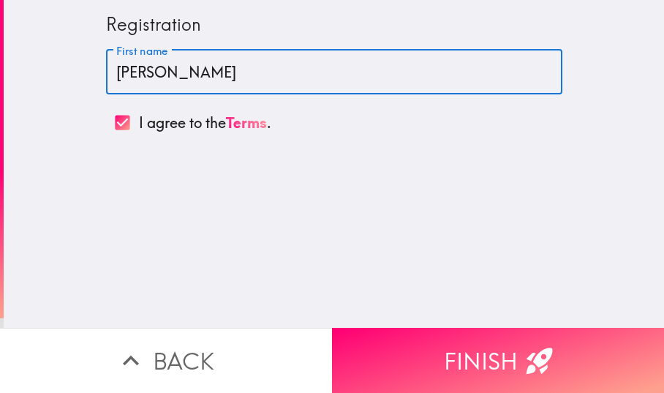
click at [106, 75] on input "[PERSON_NAME]" at bounding box center [334, 72] width 456 height 45
type input "n"
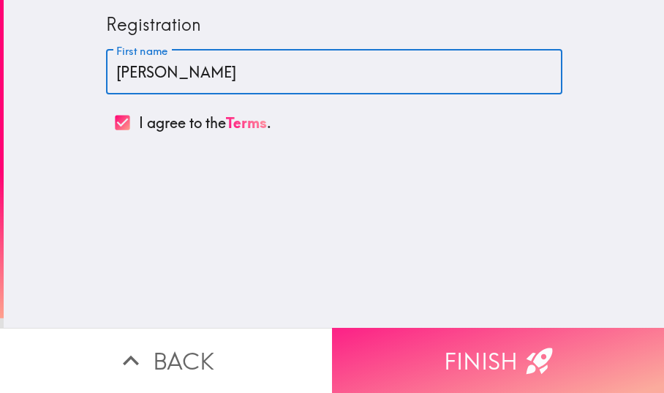
type input "[PERSON_NAME]"
click at [366, 351] on button "Finish" at bounding box center [498, 360] width 332 height 65
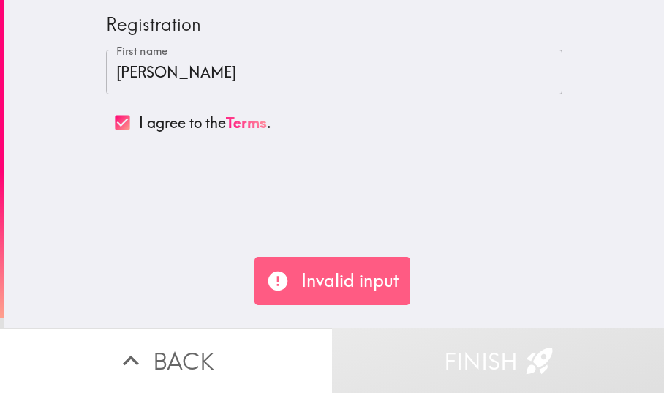
click at [267, 253] on div "Registration First name [PERSON_NAME] First name I agree to the Terms ." at bounding box center [334, 164] width 660 height 328
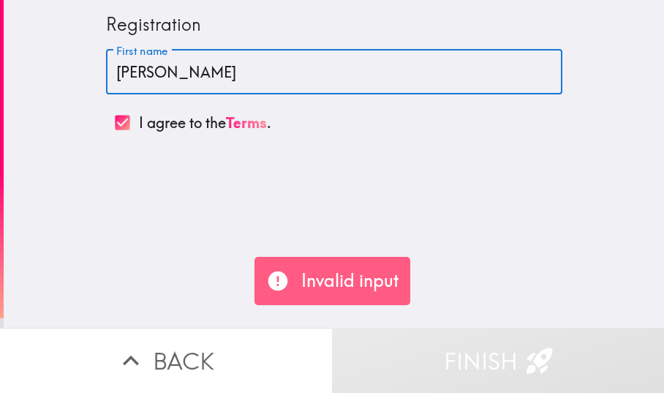
click at [106, 69] on input "[PERSON_NAME]" at bounding box center [334, 72] width 456 height 45
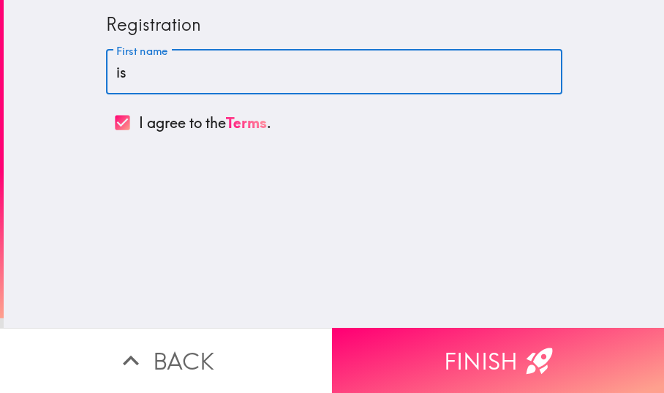
type input "s"
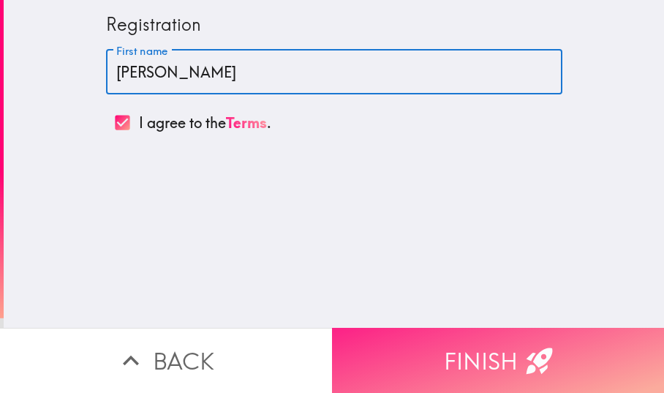
type input "[PERSON_NAME]"
click at [384, 356] on button "Finish" at bounding box center [498, 360] width 332 height 65
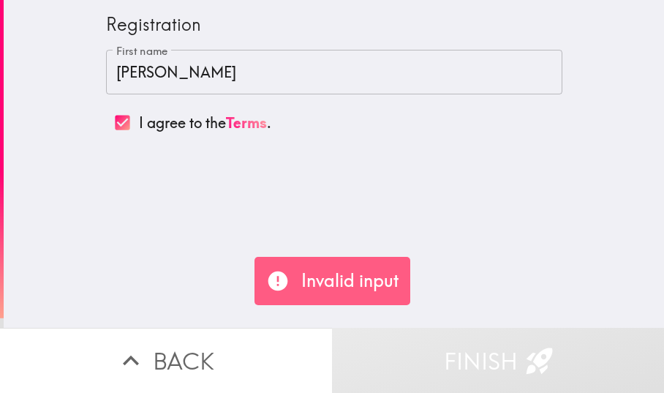
click at [262, 282] on div "Invalid input" at bounding box center [332, 281] width 156 height 48
click at [273, 281] on icon at bounding box center [278, 281] width 20 height 20
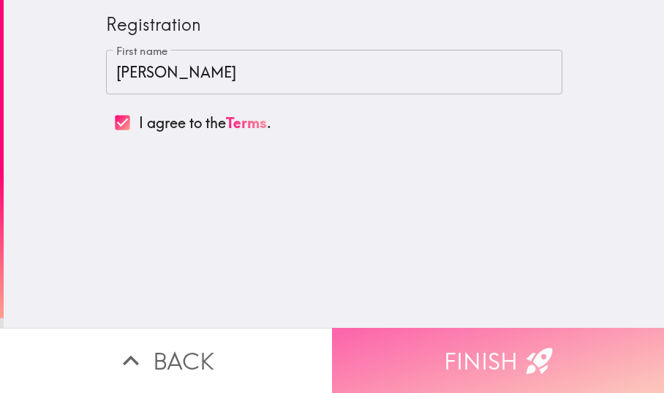
click at [383, 352] on button "Finish" at bounding box center [498, 360] width 332 height 65
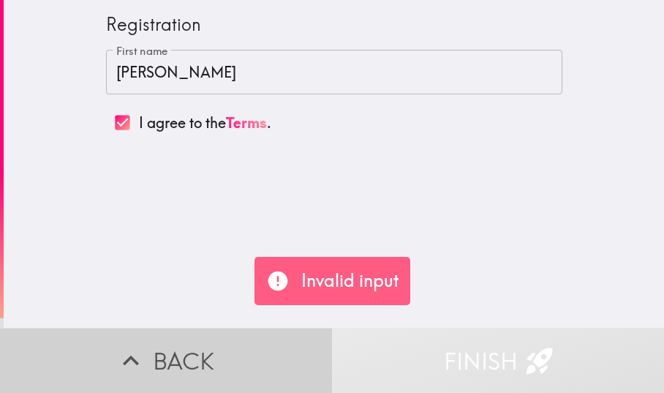
click at [249, 358] on button "Back" at bounding box center [166, 360] width 332 height 65
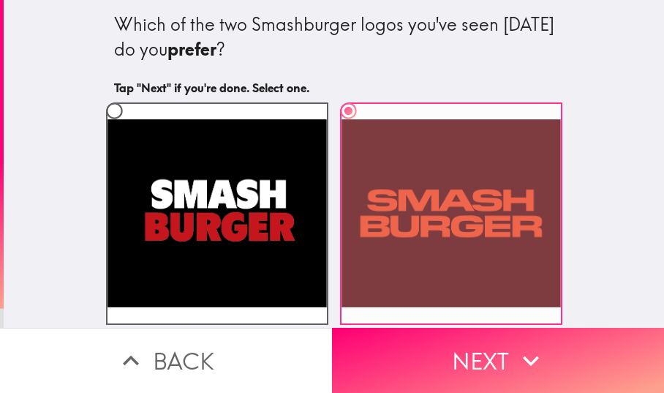
click at [415, 241] on label at bounding box center [451, 213] width 222 height 222
click at [365, 127] on input "radio" at bounding box center [348, 110] width 33 height 33
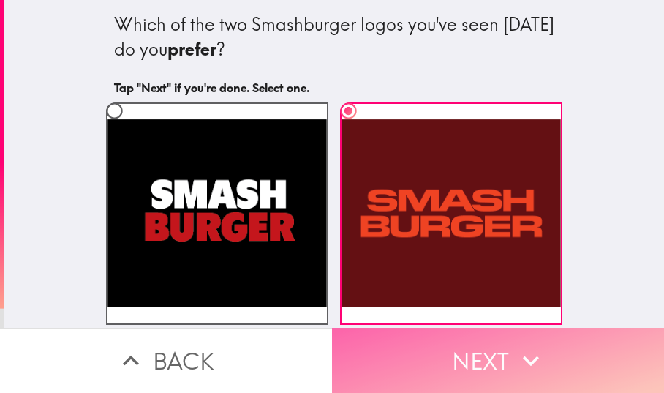
click at [395, 336] on button "Next" at bounding box center [498, 360] width 332 height 65
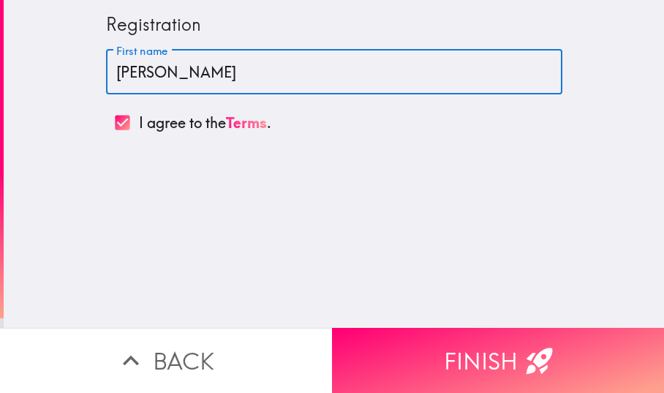
click at [141, 72] on input "[PERSON_NAME]" at bounding box center [334, 72] width 456 height 45
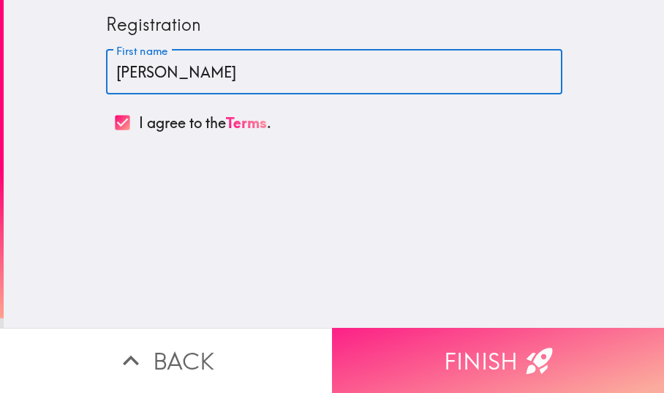
type input "[PERSON_NAME]"
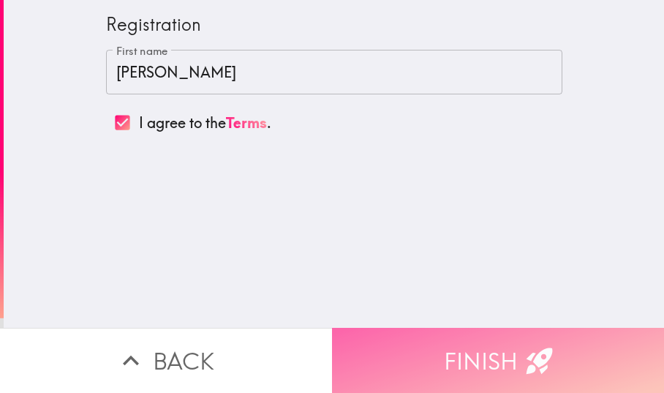
click at [361, 341] on button "Finish" at bounding box center [498, 360] width 332 height 65
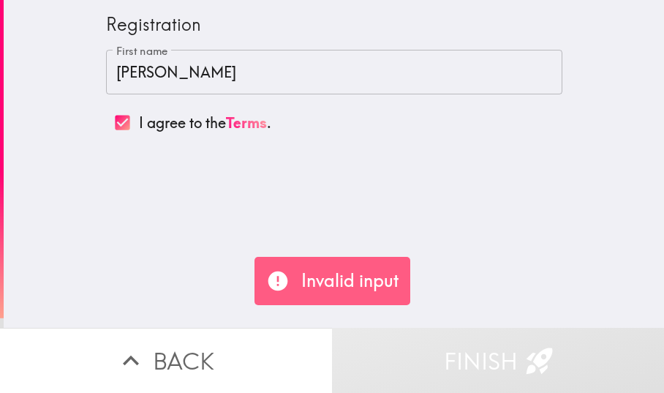
click at [339, 282] on p "Invalid input" at bounding box center [349, 280] width 97 height 25
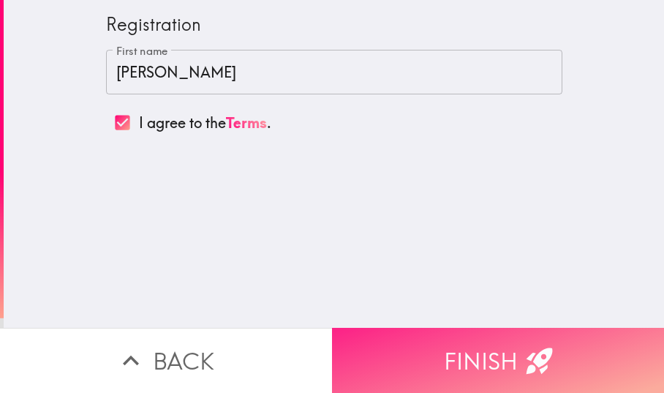
click at [413, 353] on button "Finish" at bounding box center [498, 360] width 332 height 65
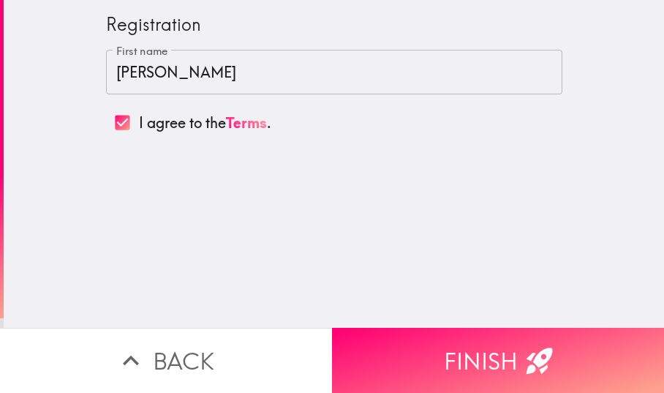
drag, startPoint x: 248, startPoint y: 278, endPoint x: 407, endPoint y: 279, distance: 158.7
click at [407, 279] on div "Registration First name [PERSON_NAME] First name I agree to the Terms ." at bounding box center [334, 164] width 660 height 328
click at [244, 349] on button "Back" at bounding box center [166, 360] width 332 height 65
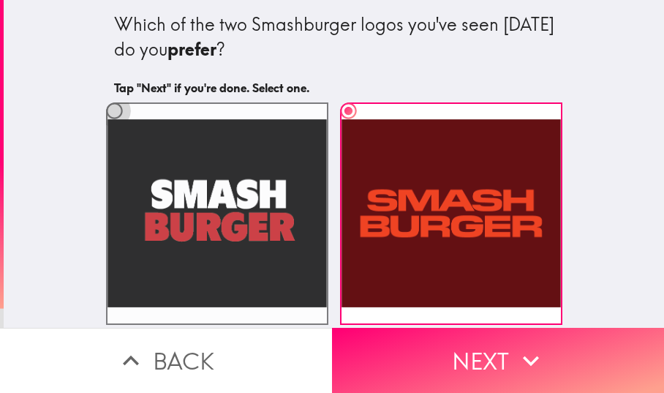
click at [98, 109] on input "radio" at bounding box center [114, 110] width 33 height 33
radio input "true"
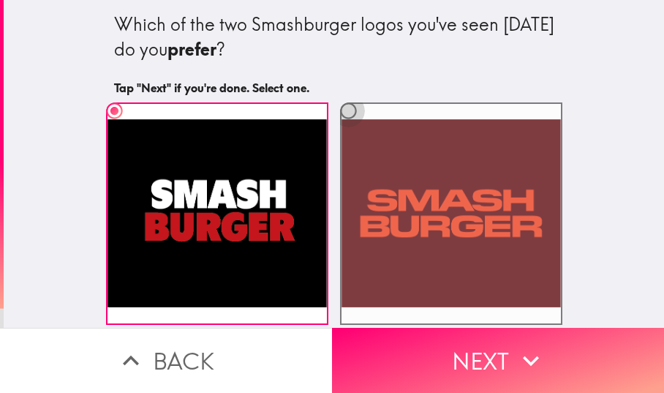
click at [333, 105] on input "radio" at bounding box center [348, 110] width 33 height 33
radio input "true"
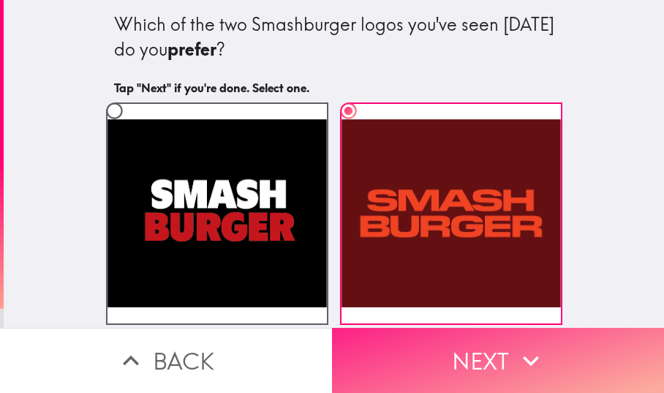
click at [390, 358] on button "Next" at bounding box center [498, 360] width 332 height 65
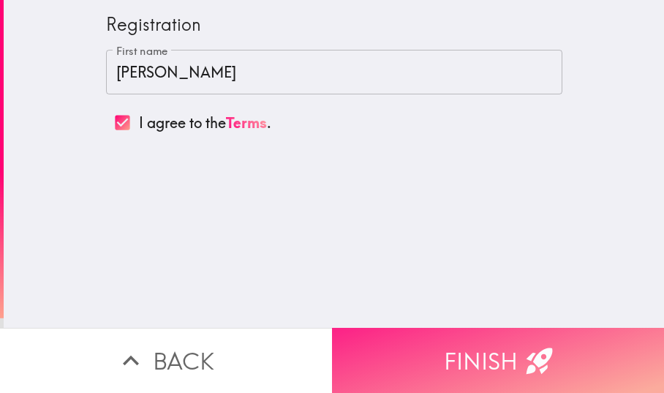
click at [385, 363] on button "Finish" at bounding box center [498, 360] width 332 height 65
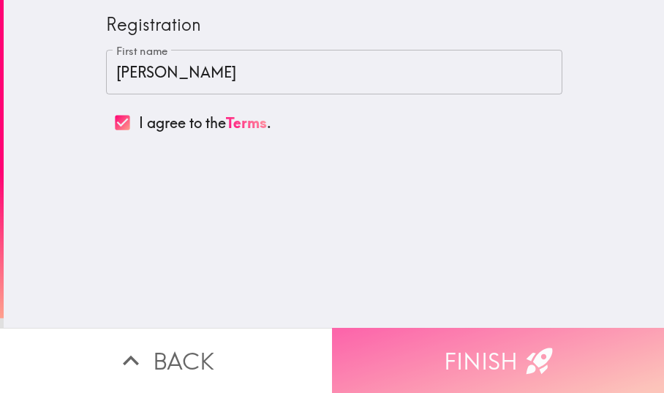
click at [332, 341] on button "Finish" at bounding box center [498, 360] width 332 height 65
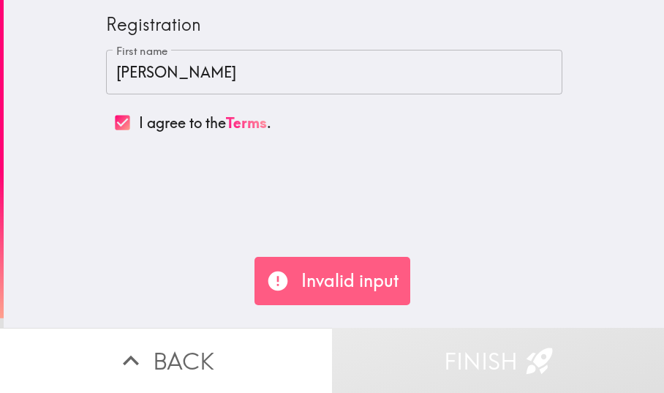
click at [325, 286] on p "Invalid input" at bounding box center [349, 280] width 97 height 25
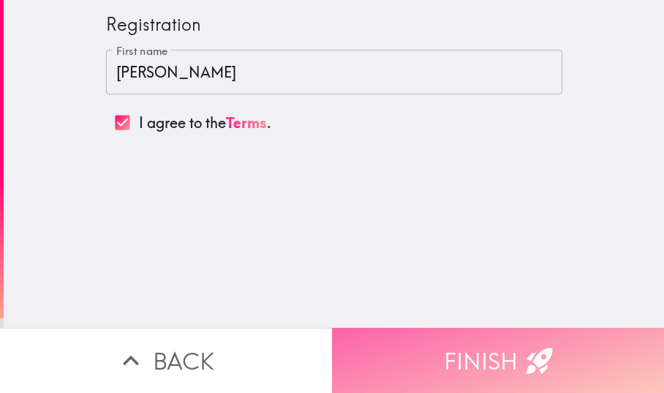
click at [485, 344] on button "Finish" at bounding box center [498, 360] width 332 height 65
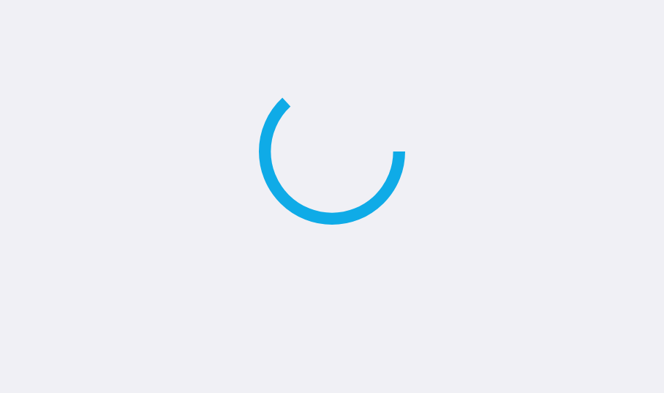
click at [485, 344] on main at bounding box center [332, 196] width 664 height 393
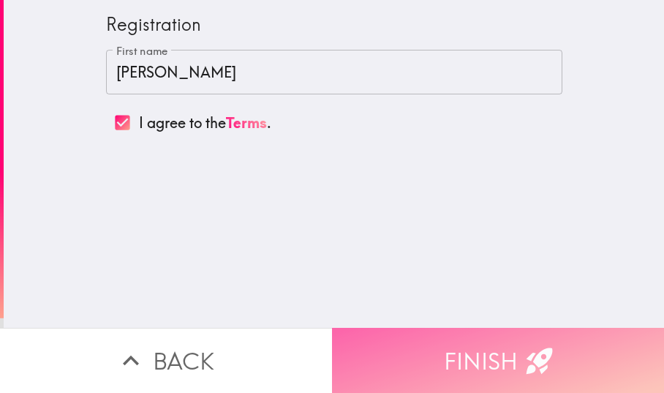
click at [403, 336] on button "Finish" at bounding box center [498, 360] width 332 height 65
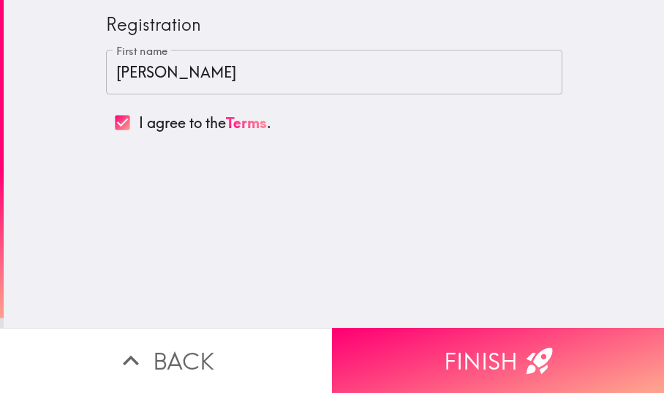
drag, startPoint x: 246, startPoint y: 269, endPoint x: 260, endPoint y: 274, distance: 14.8
click at [260, 274] on div "Registration First name [PERSON_NAME] First name I agree to the Terms ." at bounding box center [334, 164] width 660 height 328
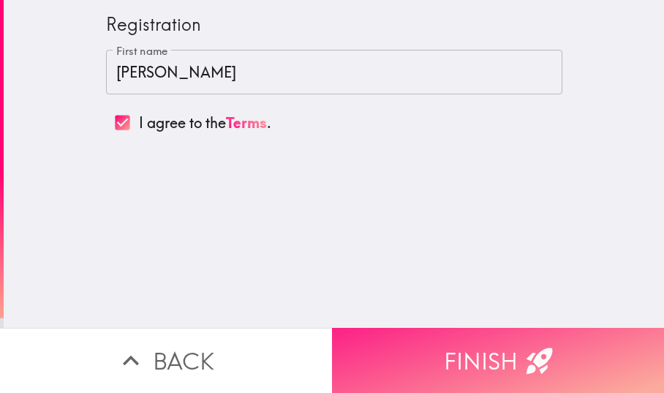
click at [361, 348] on button "Finish" at bounding box center [498, 360] width 332 height 65
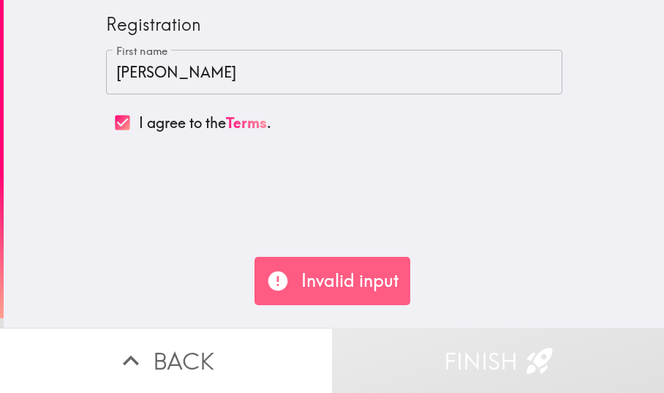
click at [429, 279] on div "Registration First name [PERSON_NAME] First name I agree to the Terms ." at bounding box center [334, 164] width 660 height 328
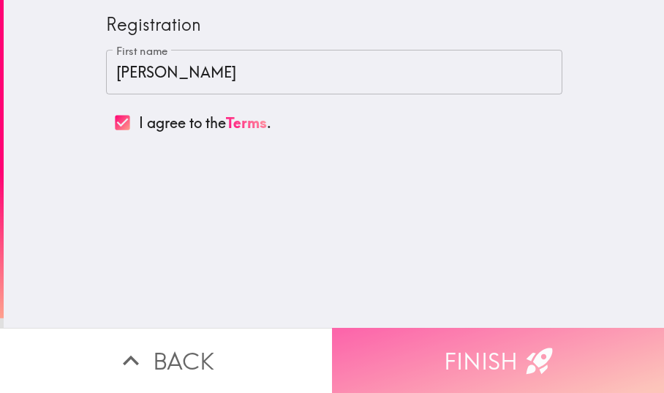
click at [499, 349] on button "Finish" at bounding box center [498, 360] width 332 height 65
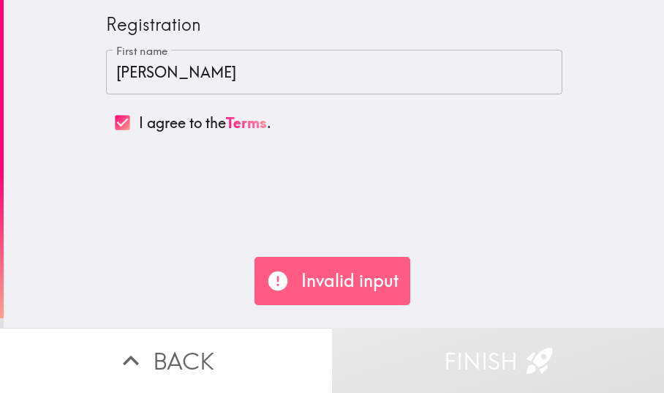
click at [368, 290] on p "Invalid input" at bounding box center [349, 280] width 97 height 25
